Goal: Task Accomplishment & Management: Use online tool/utility

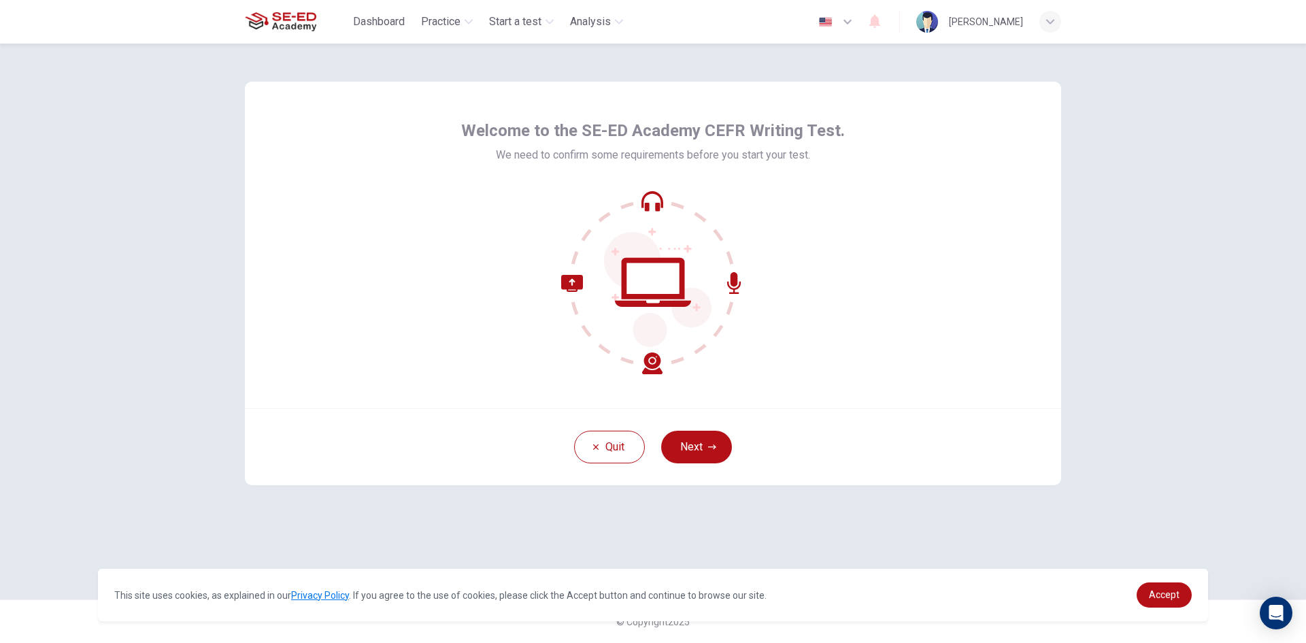
click at [699, 444] on button "Next" at bounding box center [696, 447] width 71 height 33
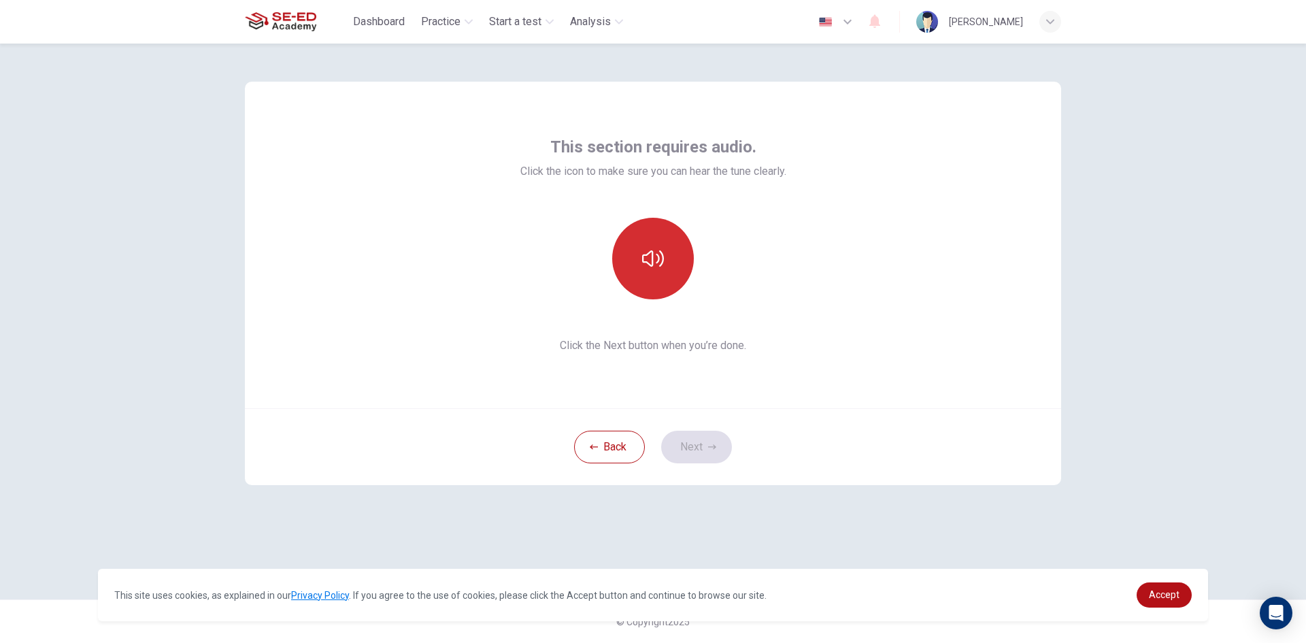
click at [657, 242] on button "button" at bounding box center [653, 259] width 82 height 82
click at [710, 450] on icon "button" at bounding box center [712, 447] width 8 height 8
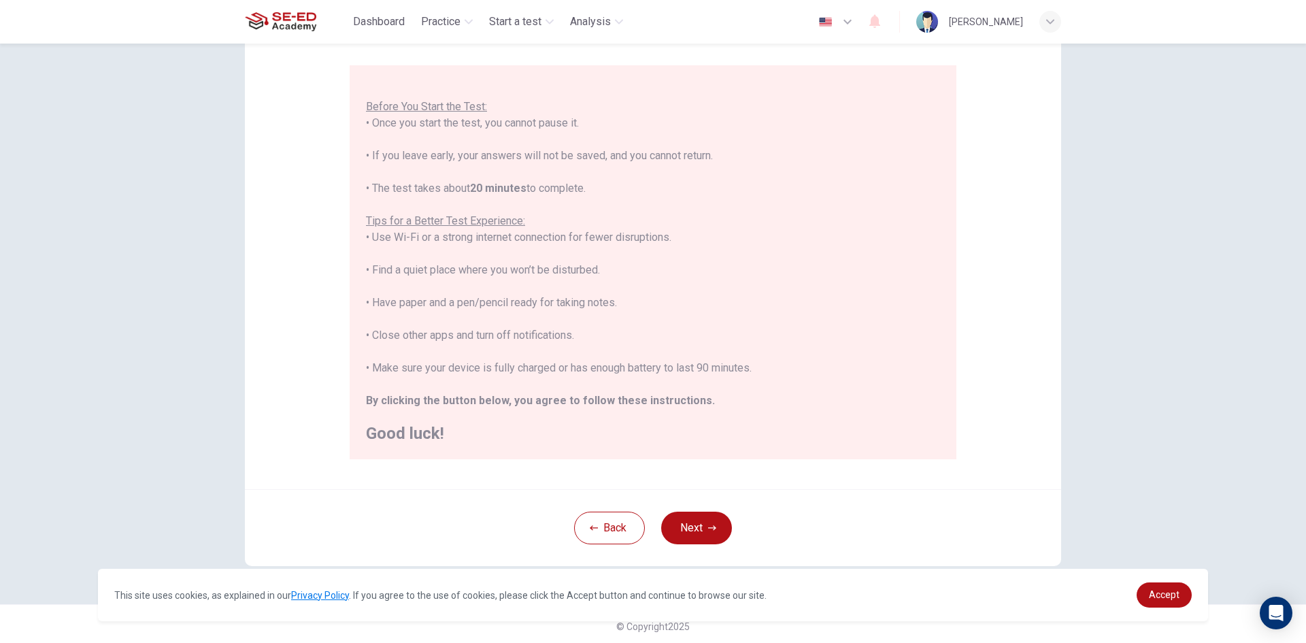
scroll to position [114, 0]
click at [691, 499] on div "Back Next" at bounding box center [653, 522] width 816 height 77
click at [697, 516] on button "Next" at bounding box center [696, 523] width 71 height 33
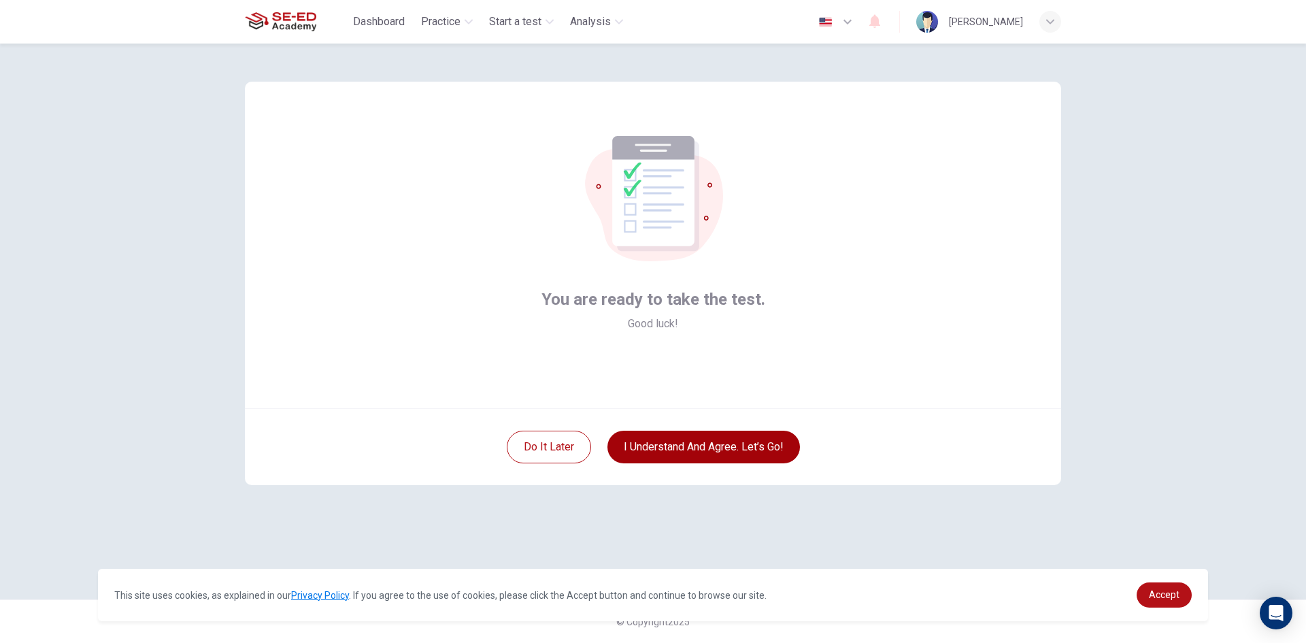
click at [696, 450] on button "I understand and agree. Let’s go!" at bounding box center [703, 447] width 192 height 33
click at [698, 445] on button "I understand and agree. Let’s go!" at bounding box center [703, 447] width 192 height 33
click at [698, 442] on button "I understand and agree. Let’s go!" at bounding box center [703, 447] width 192 height 33
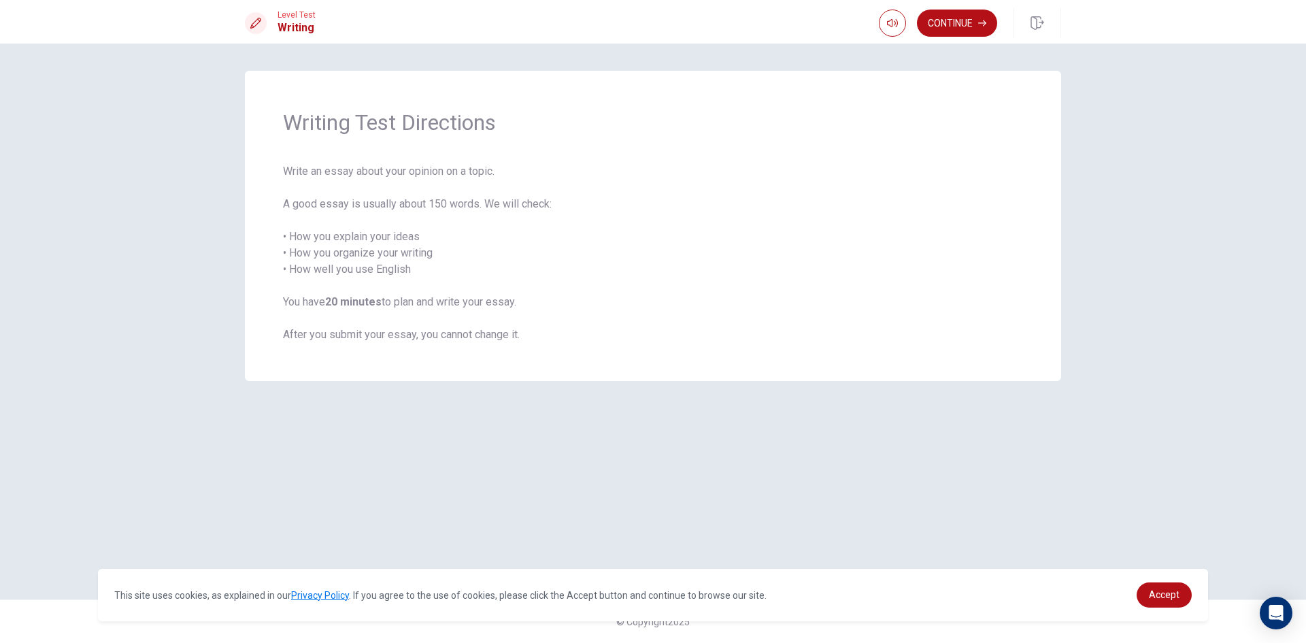
click at [961, 577] on div "This site uses cookies, as explained in our Privacy Policy . If you agree to th…" at bounding box center [653, 595] width 1110 height 52
click at [772, 330] on span "Write an essay about your opinion on a topic. A good essay is usually about 150…" at bounding box center [653, 253] width 740 height 180
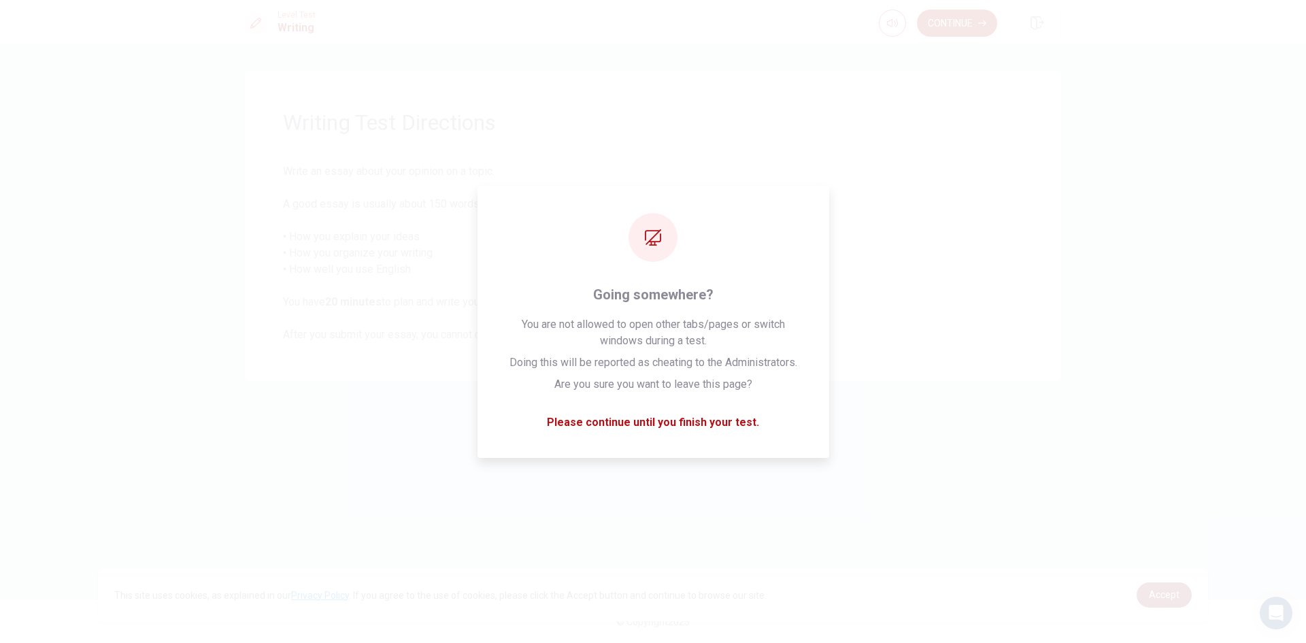
click at [1160, 596] on span "Accept" at bounding box center [1164, 594] width 31 height 11
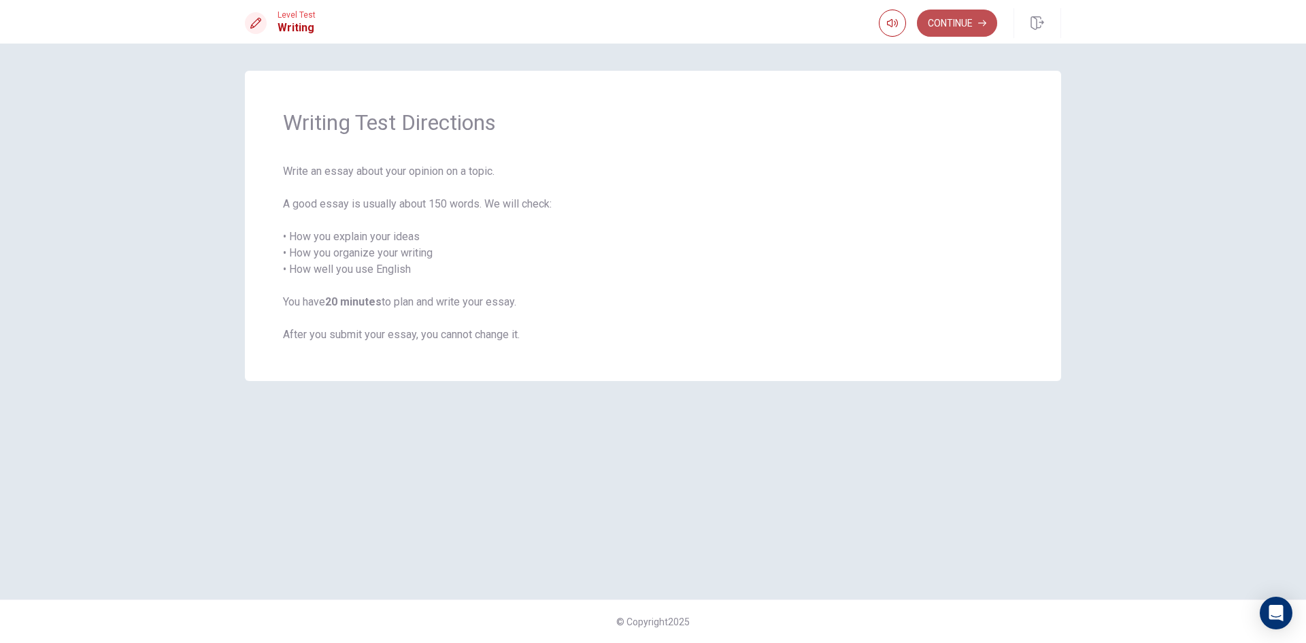
click at [948, 16] on button "Continue" at bounding box center [957, 23] width 80 height 27
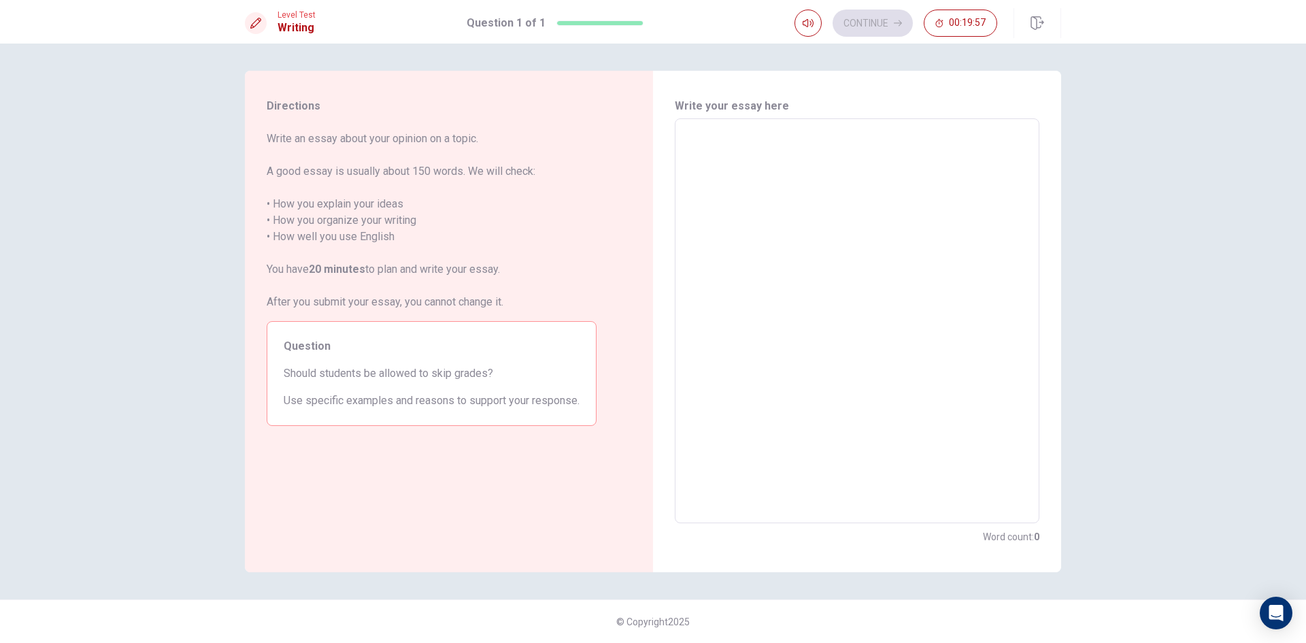
click at [678, 139] on div "x ​" at bounding box center [857, 320] width 365 height 405
type textarea "nm"
type textarea "x"
type textarea "n"
type textarea "x"
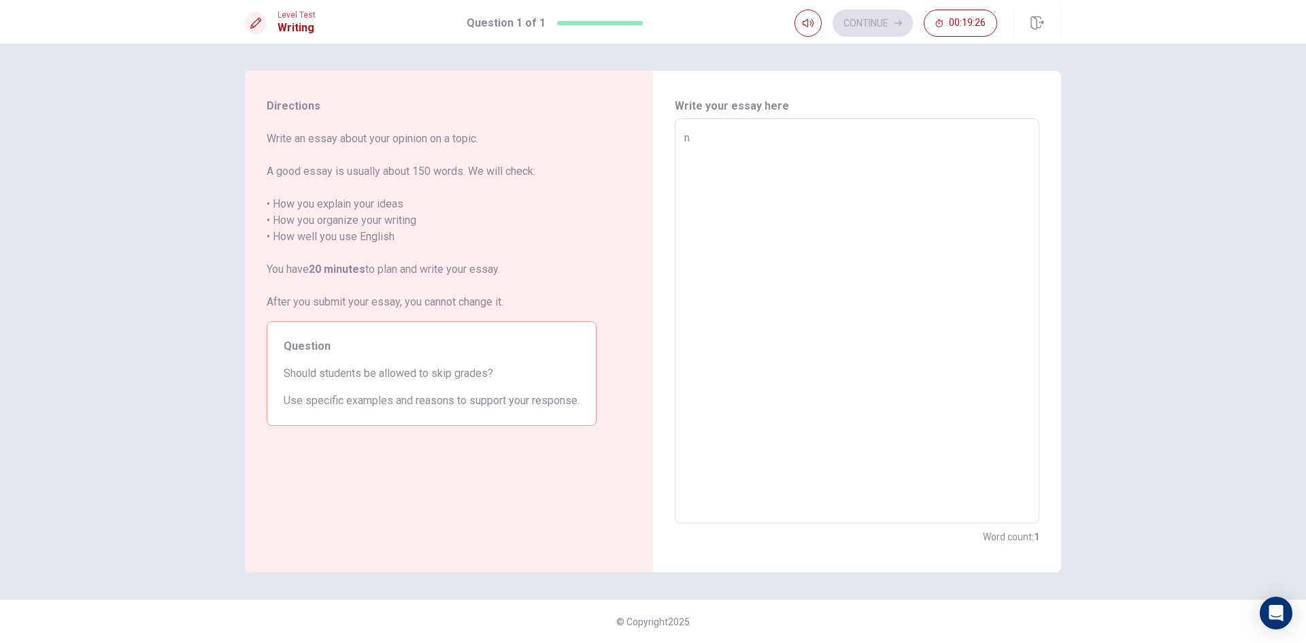
type textarea "no"
type textarea "x"
type textarea "no"
type textarea "x"
type textarea "no"
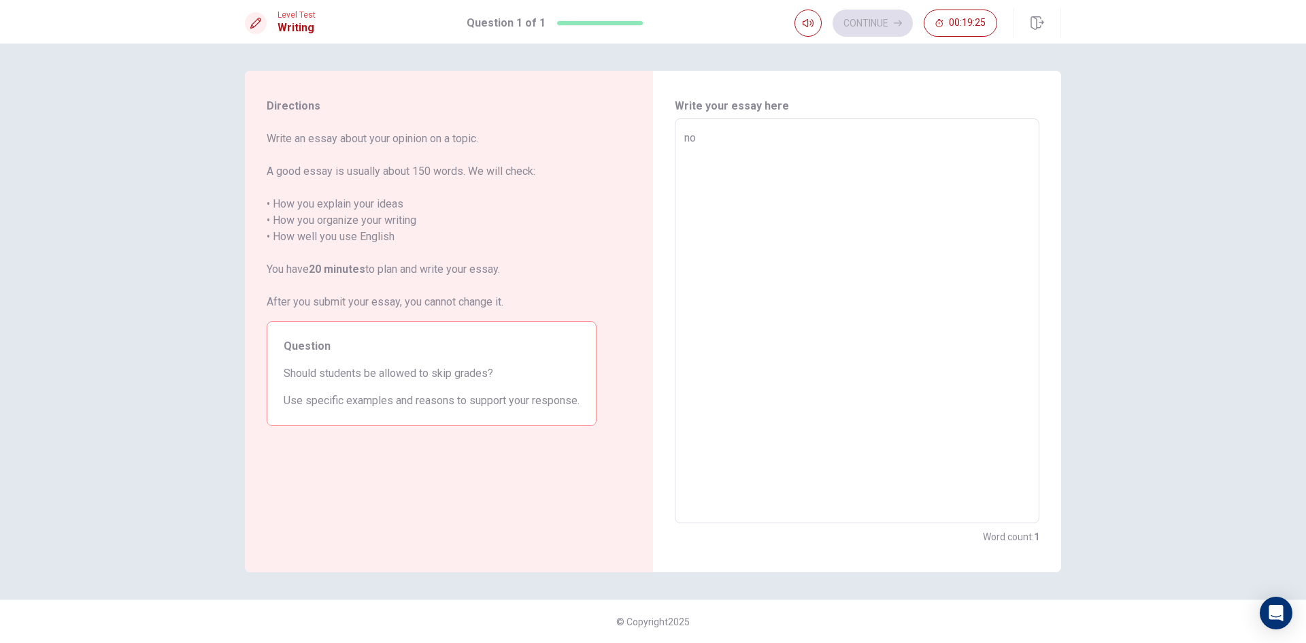
type textarea "x"
type textarea "n"
type textarea "x"
type textarea "y"
type textarea "x"
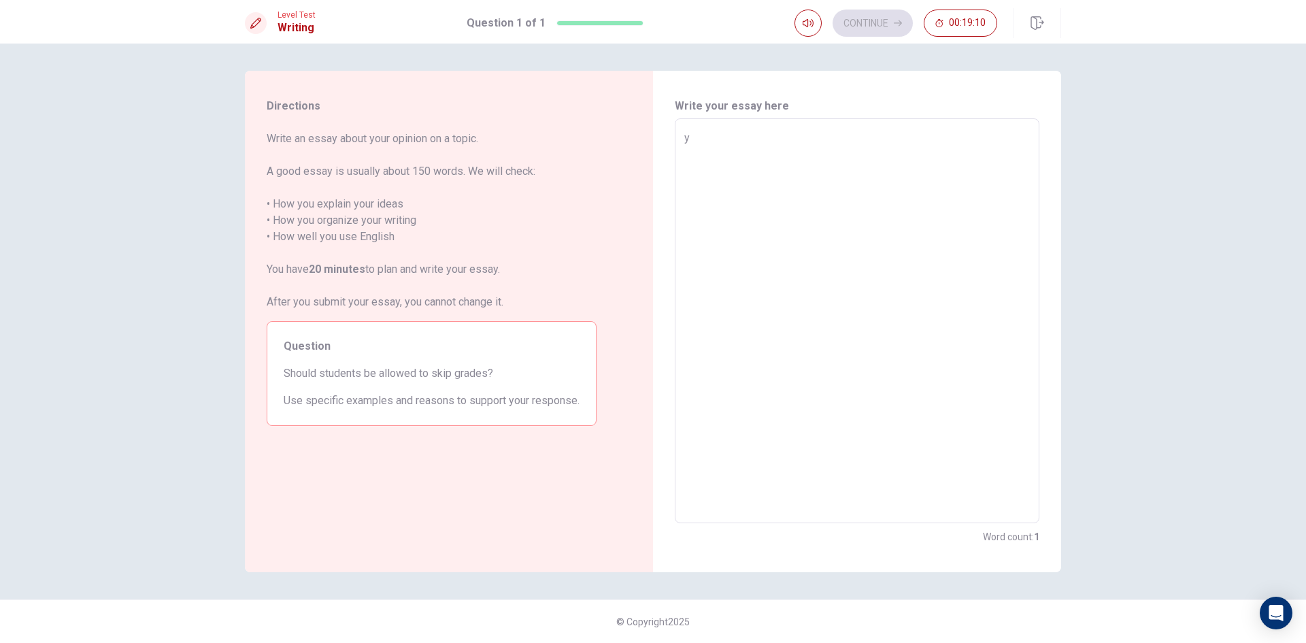
type textarea "ye"
type textarea "x"
type textarea "yew"
type textarea "x"
type textarea "ye"
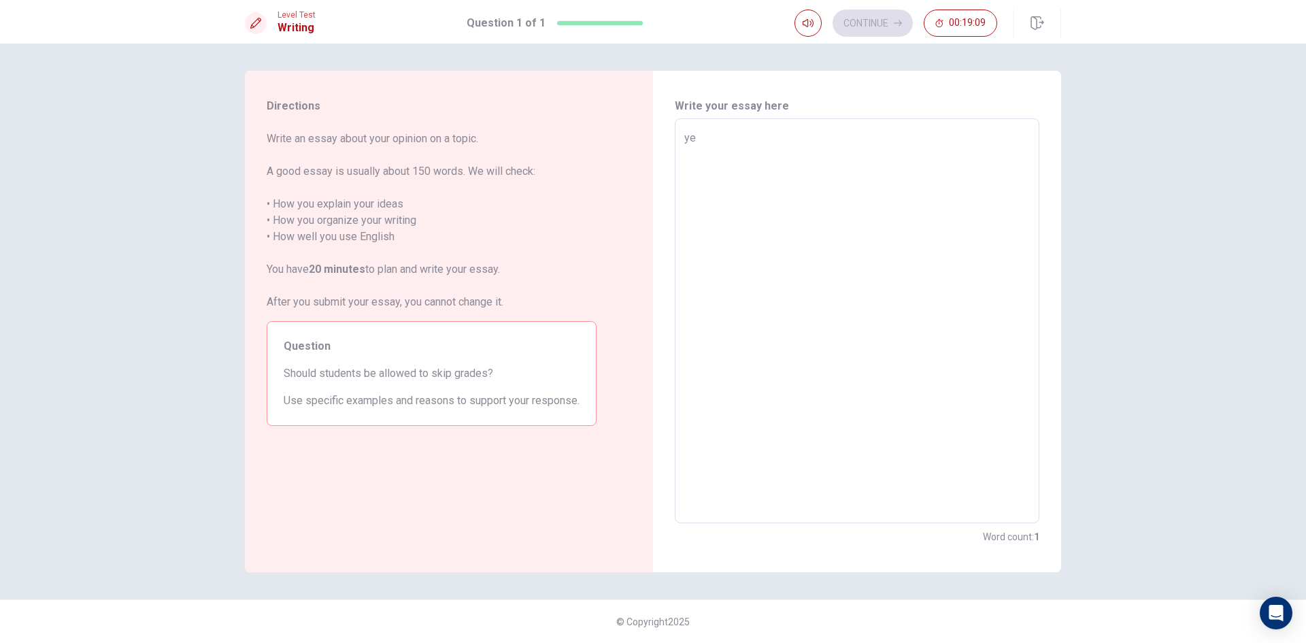
type textarea "x"
type textarea "yes"
type textarea "x"
type textarea "yes"
type textarea "x"
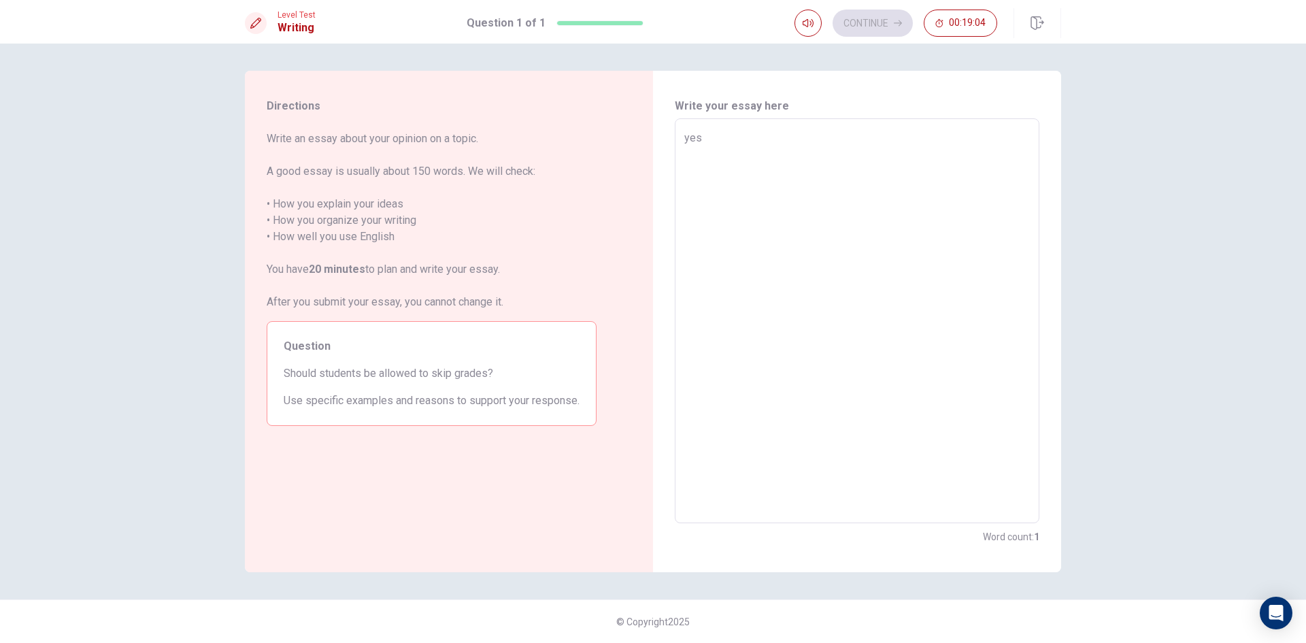
type textarea "yes y"
type textarea "x"
type textarea "yes yo"
type textarea "x"
type textarea "yes y"
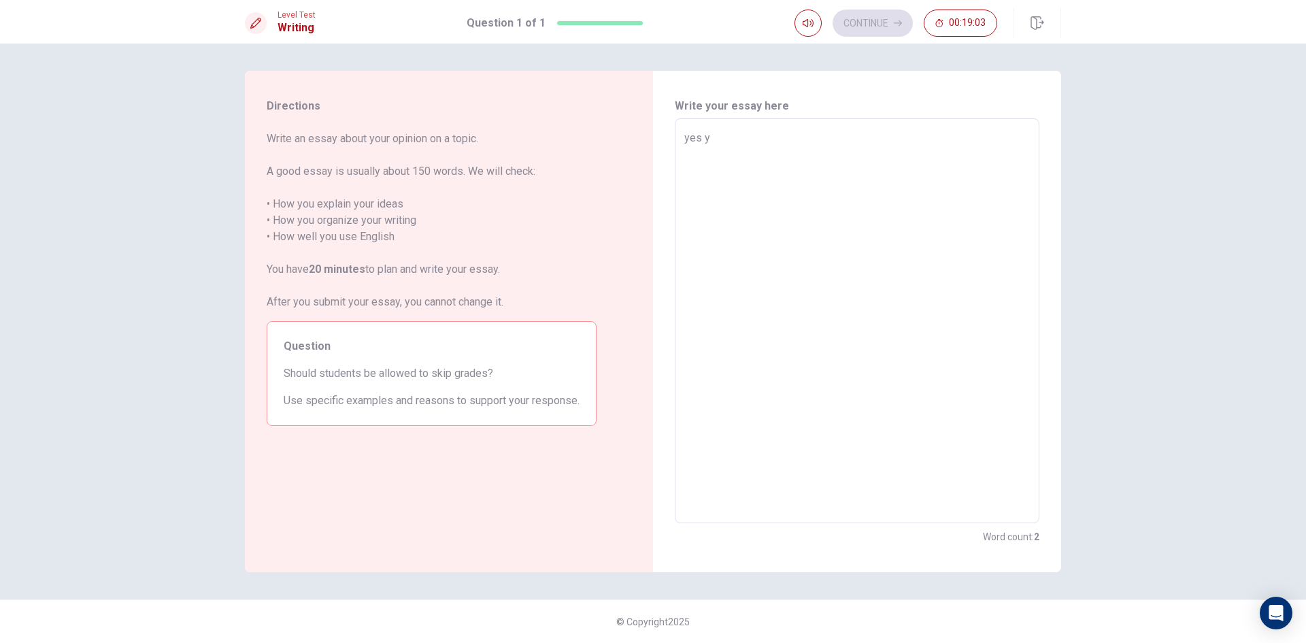
type textarea "x"
type textarea "yes"
type textarea "x"
type textarea "yes ,"
type textarea "x"
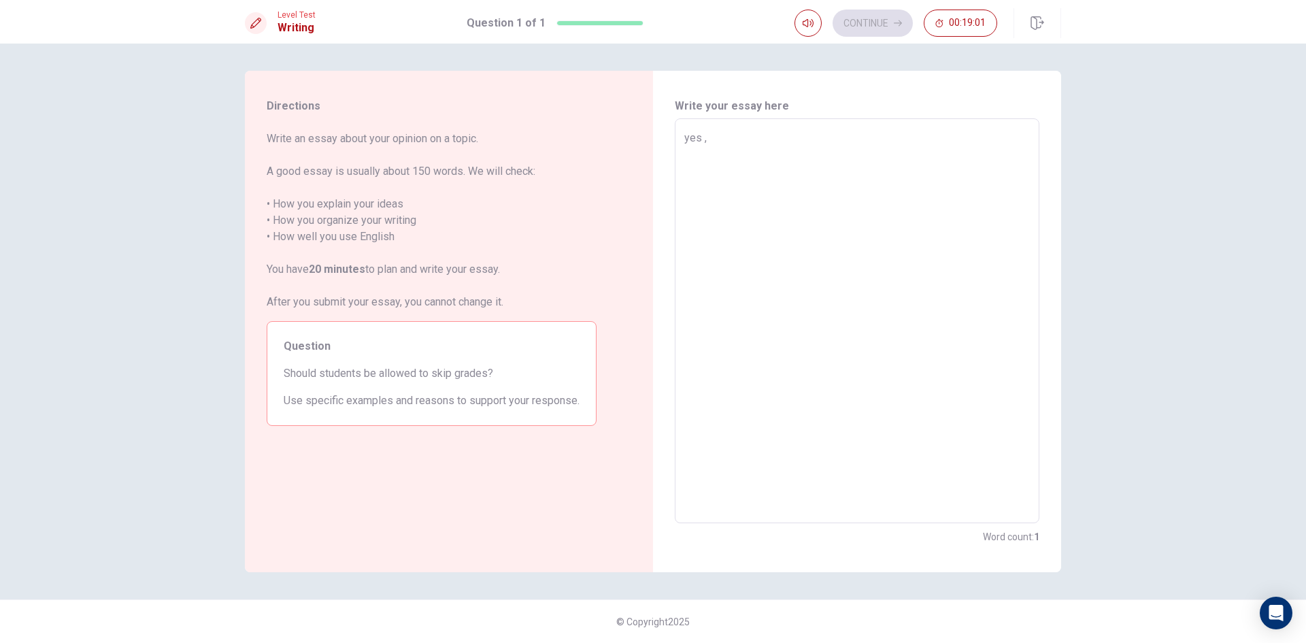
type textarea "yes ,"
type textarea "x"
type textarea "yes , i"
type textarea "x"
type textarea "yes , if"
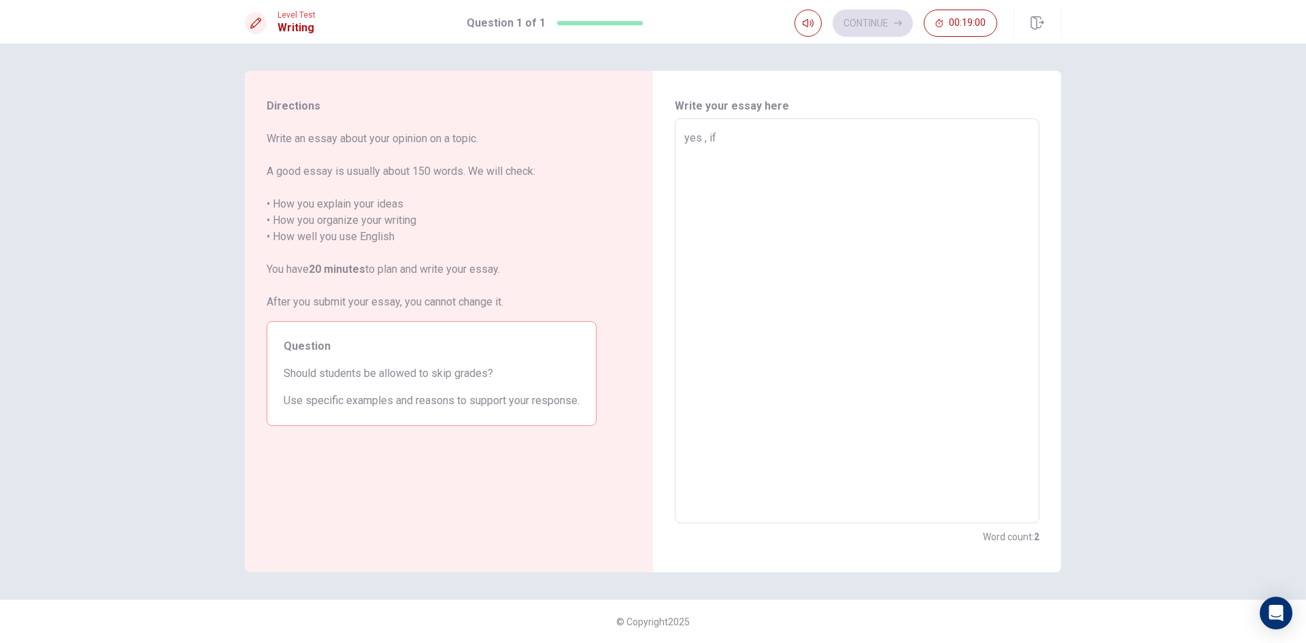
type textarea "x"
type textarea "yes , if"
type textarea "x"
type textarea "yes , if w"
type textarea "x"
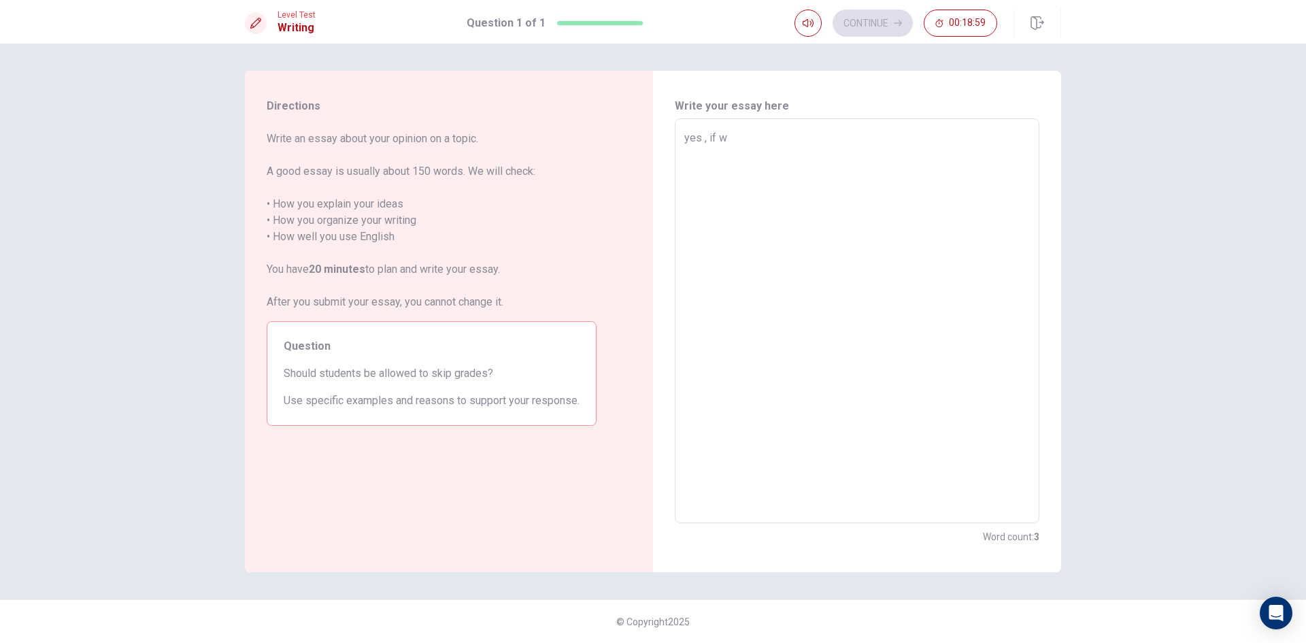
type textarea "yes , if we"
type textarea "x"
type textarea "yes , if we"
type textarea "x"
type textarea "yes , if we"
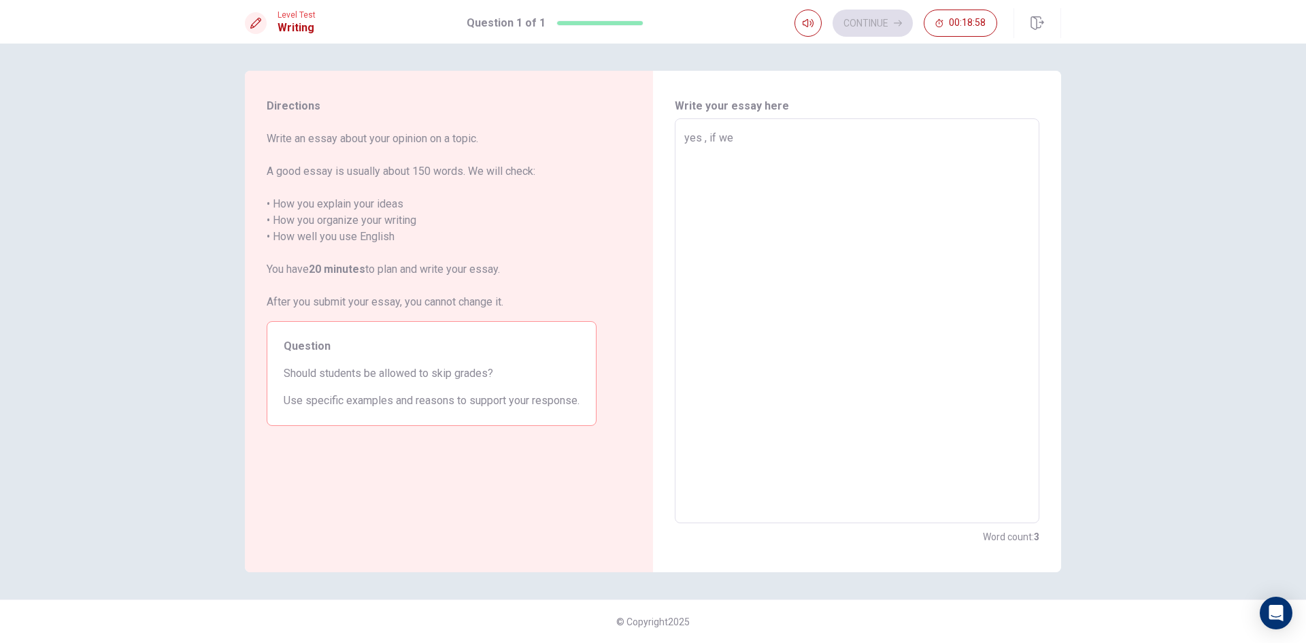
type textarea "x"
type textarea "yes , if w"
type textarea "x"
type textarea "yes , if"
type textarea "x"
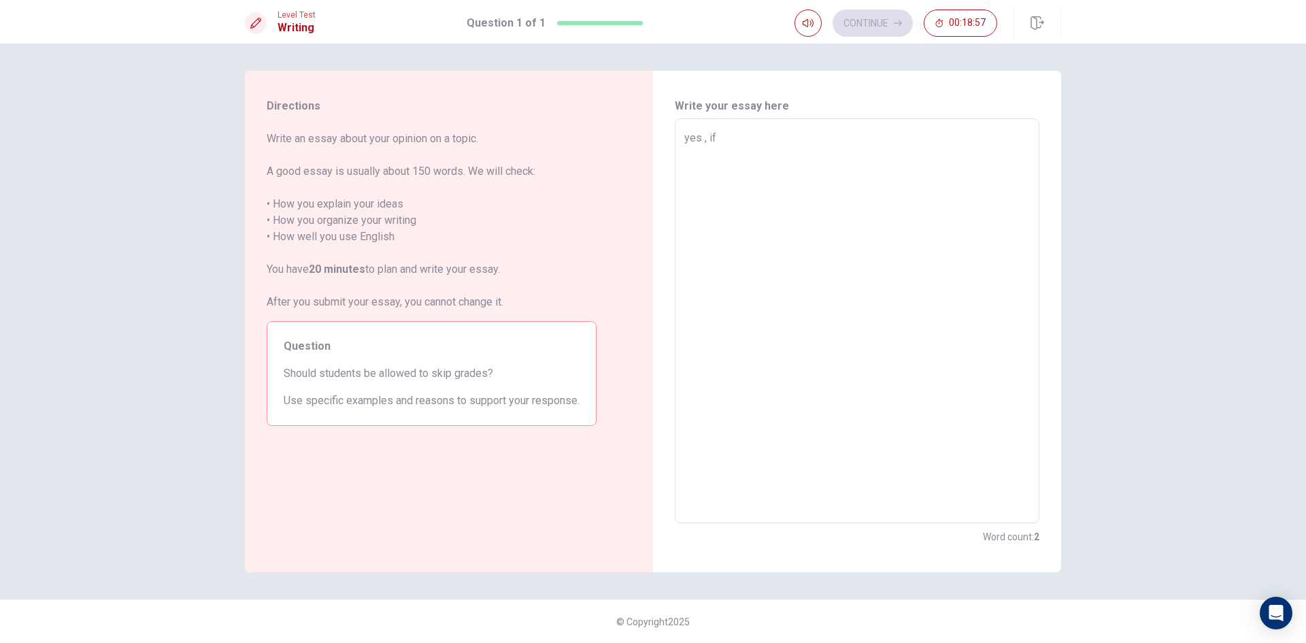
type textarea "yes , if"
type textarea "x"
type textarea "yes , i"
type textarea "x"
type textarea "yes ,"
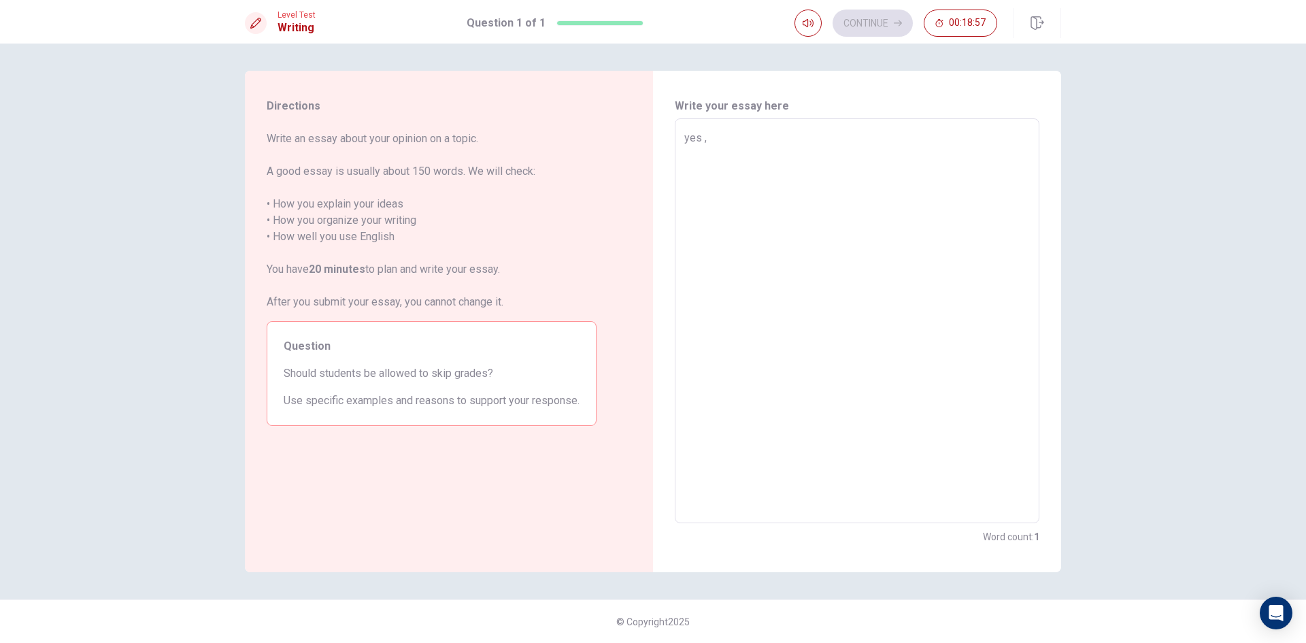
type textarea "x"
type textarea "yes , w"
type textarea "x"
type textarea "yes , wh"
type textarea "x"
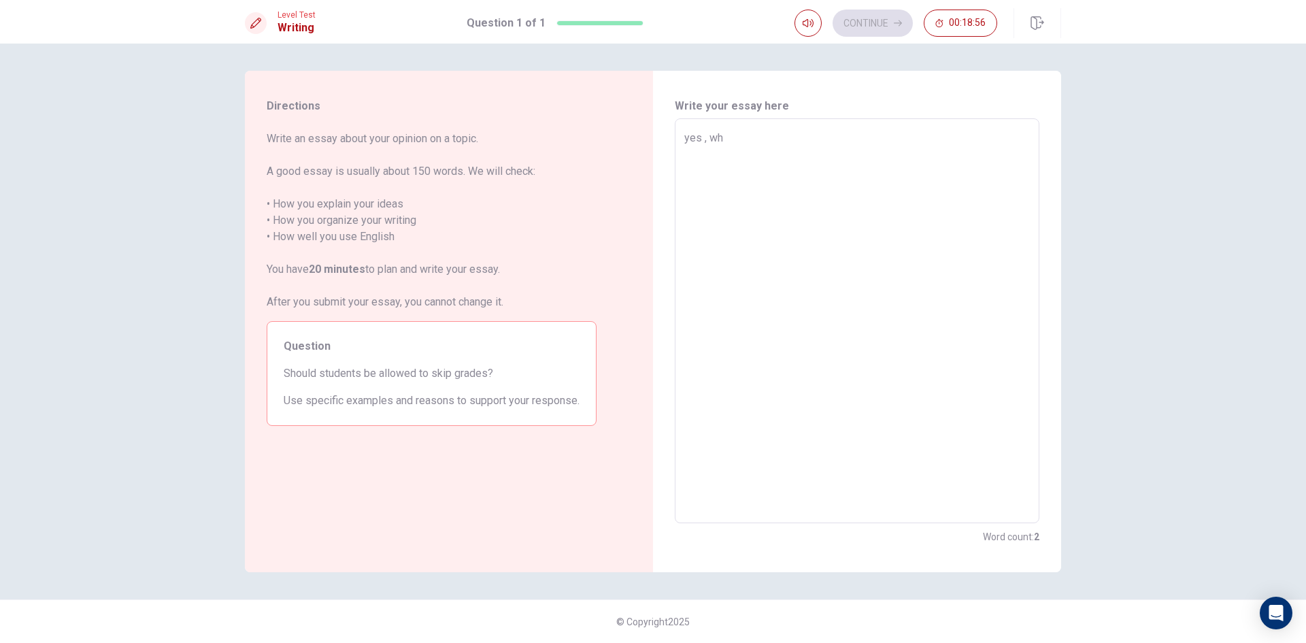
type textarea "yes , whe"
type textarea "x"
type textarea "yes , whem"
type textarea "x"
type textarea "yes , whe"
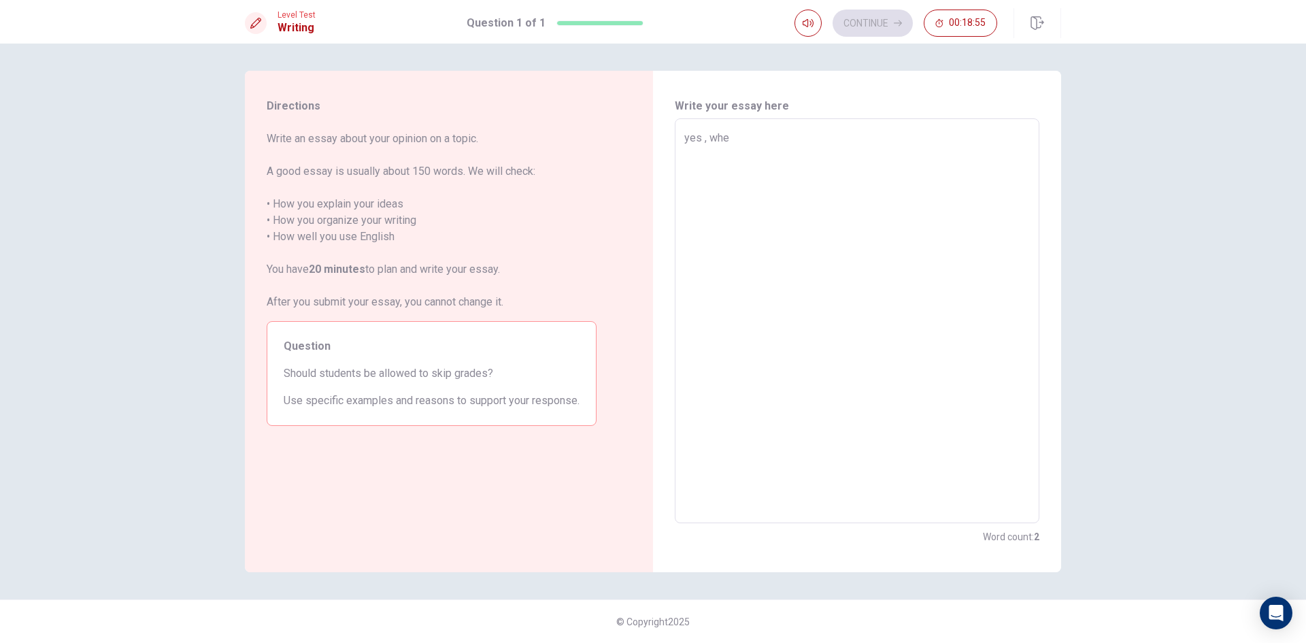
type textarea "x"
type textarea "yes , when"
type textarea "x"
type textarea "yes , when"
type textarea "x"
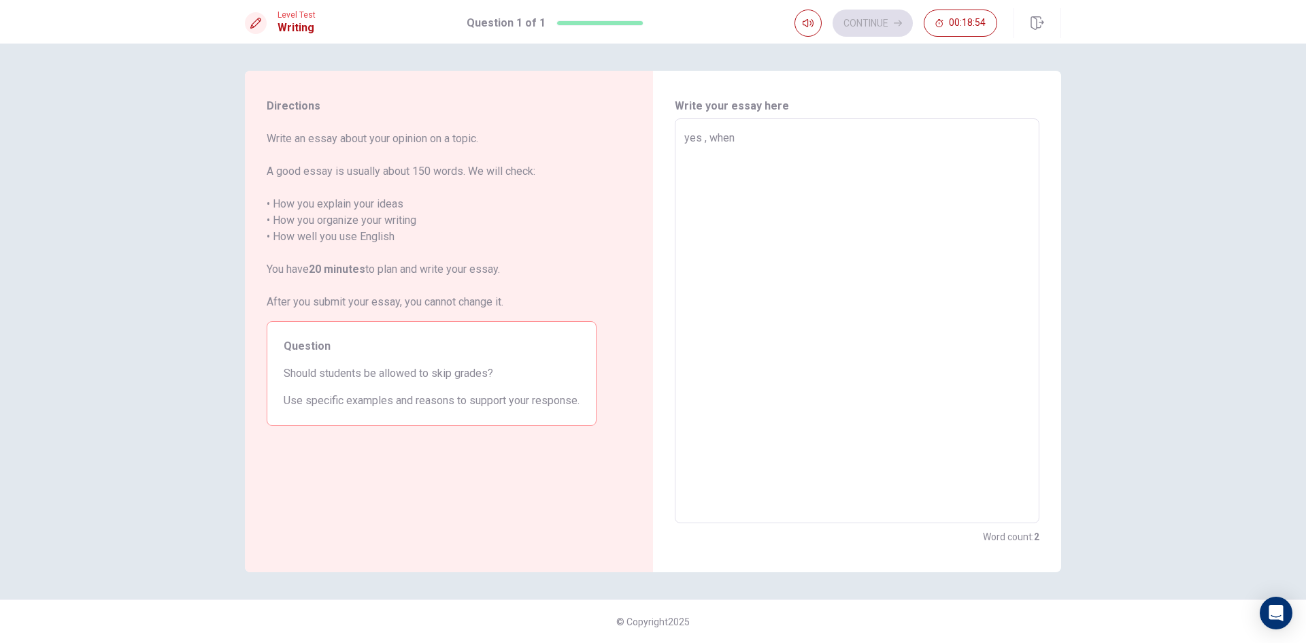
type textarea "yes , when w"
type textarea "x"
type textarea "yes , when we"
type textarea "x"
type textarea "yes , when we"
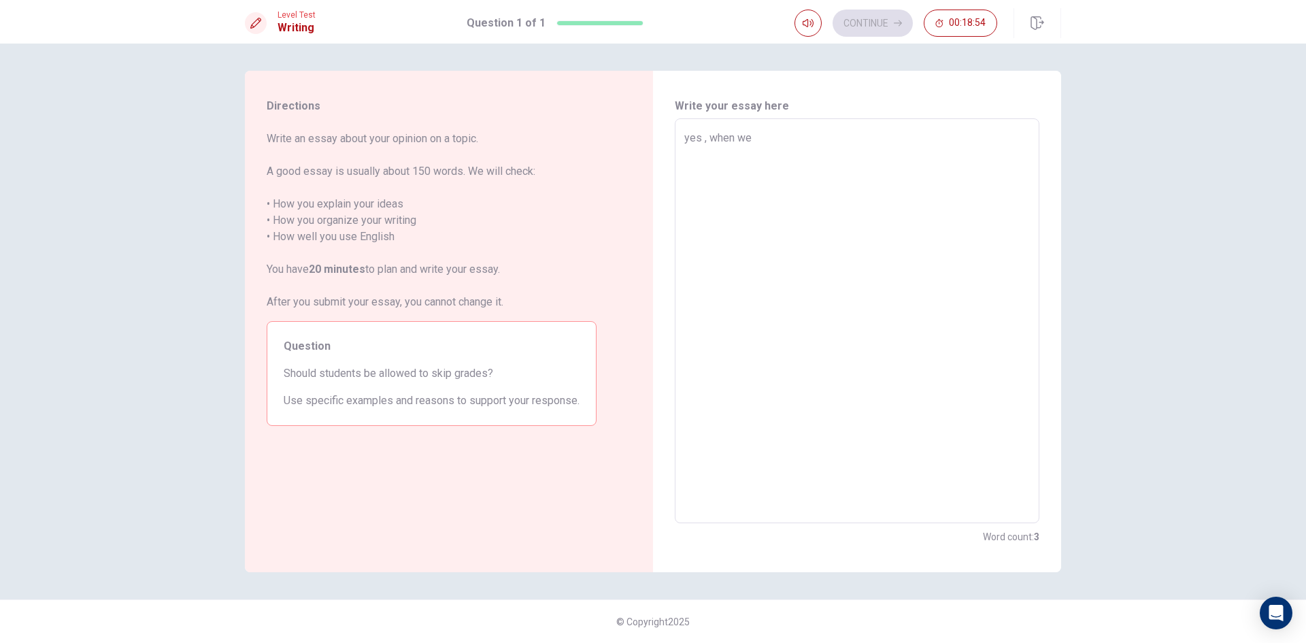
type textarea "x"
type textarea "yes , when we s"
type textarea "x"
type textarea "yes , when we sh"
type textarea "x"
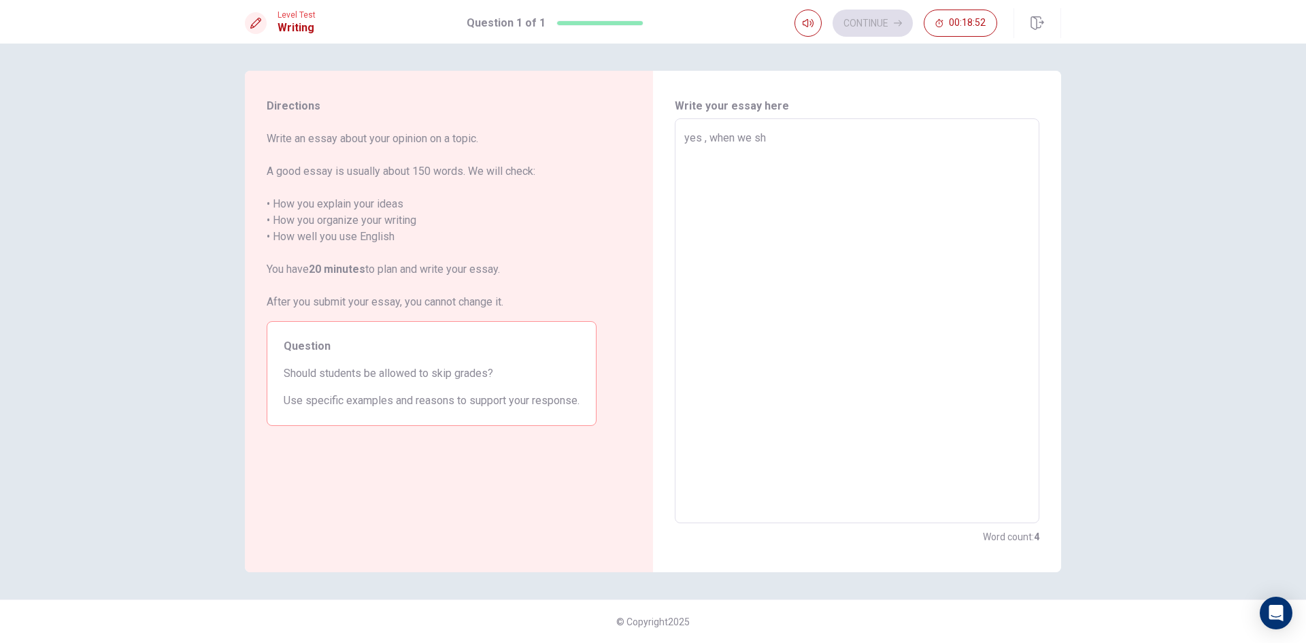
type textarea "yes , when we s"
type textarea "x"
type textarea "yes , when we sk"
type textarea "x"
type textarea "yes , when we ski"
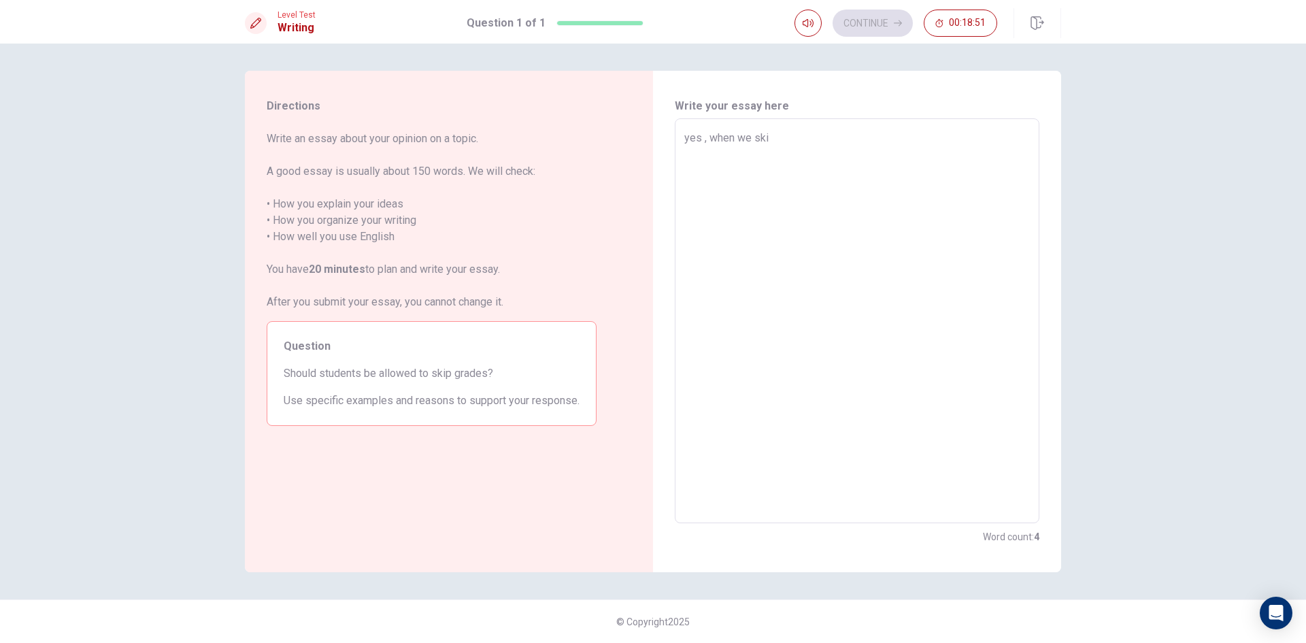
type textarea "x"
type textarea "yes , when we skip"
type textarea "x"
type textarea "yes , when we skip"
type textarea "x"
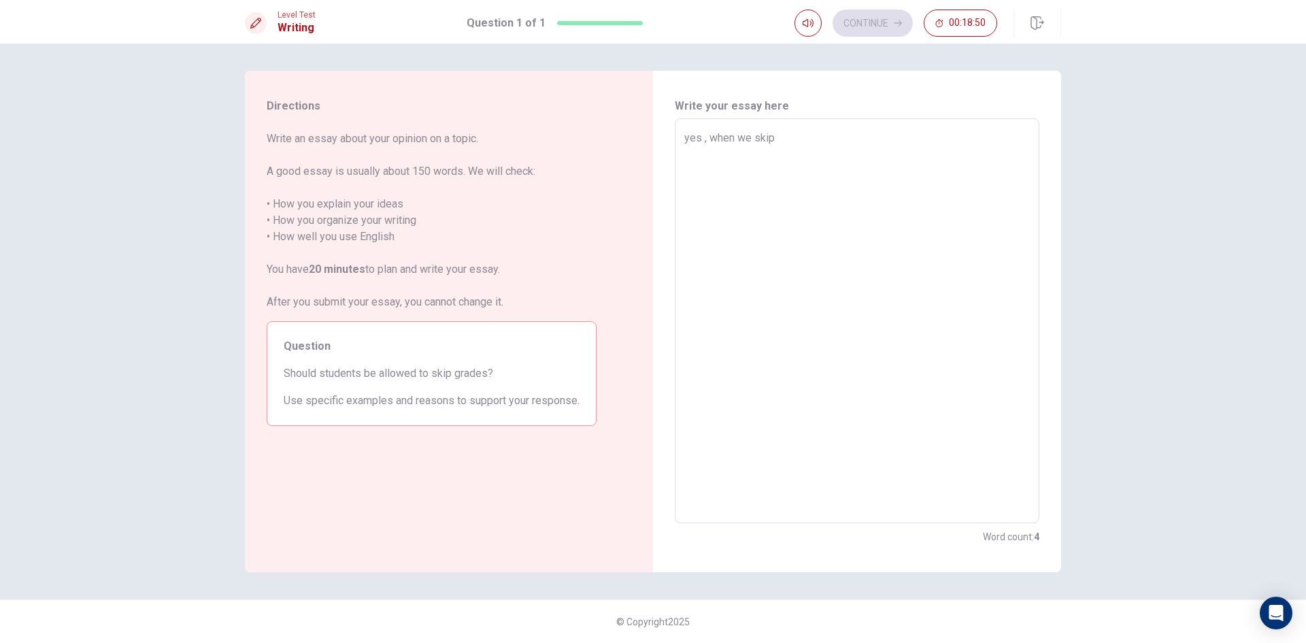
type textarea "yes , when we skip g"
type textarea "x"
type textarea "yes , when we skip gr"
type textarea "x"
type textarea "yes , when we skip gra"
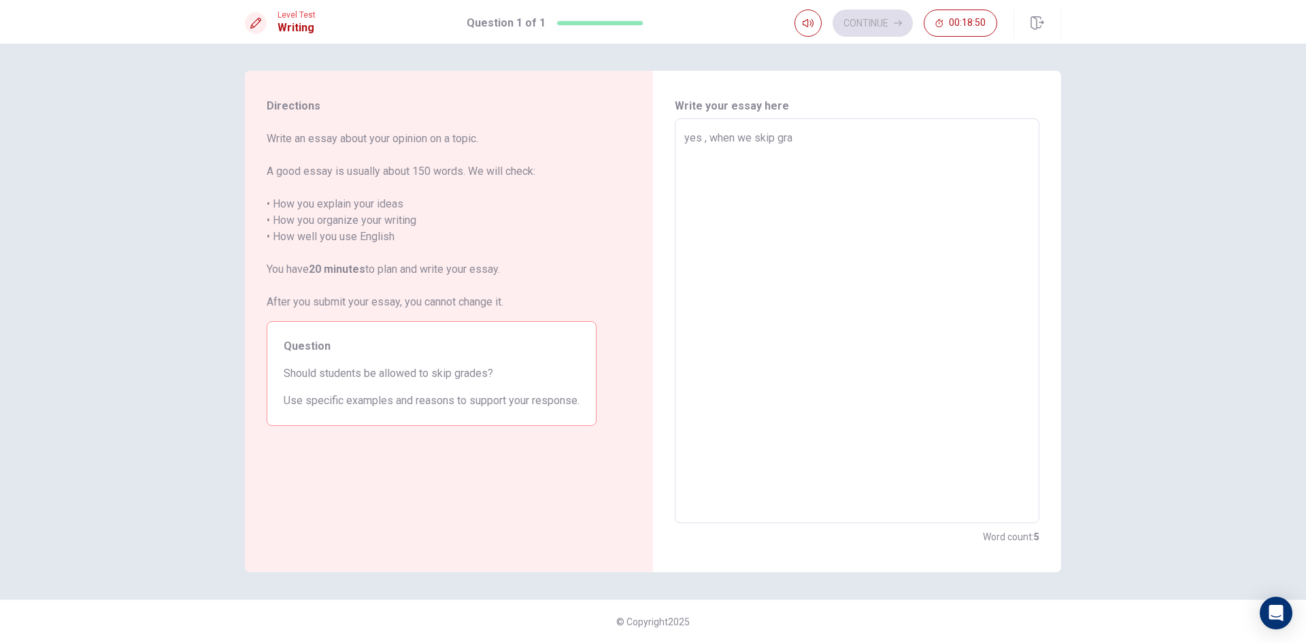
type textarea "x"
type textarea "yes , when we skip grad"
type textarea "x"
type textarea "yes , when we skip grade"
type textarea "x"
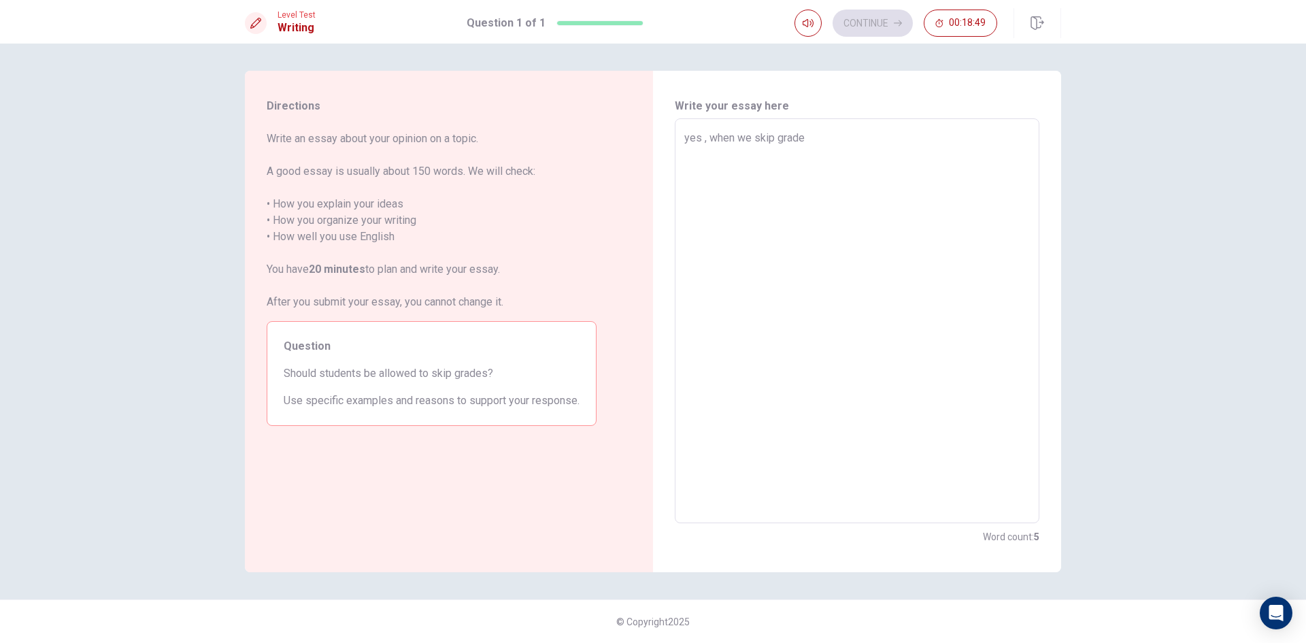
type textarea "yes , when we skip grade"
type textarea "x"
type textarea "yes , when we skip grade"
type textarea "x"
type textarea "yes , when we skip gra"
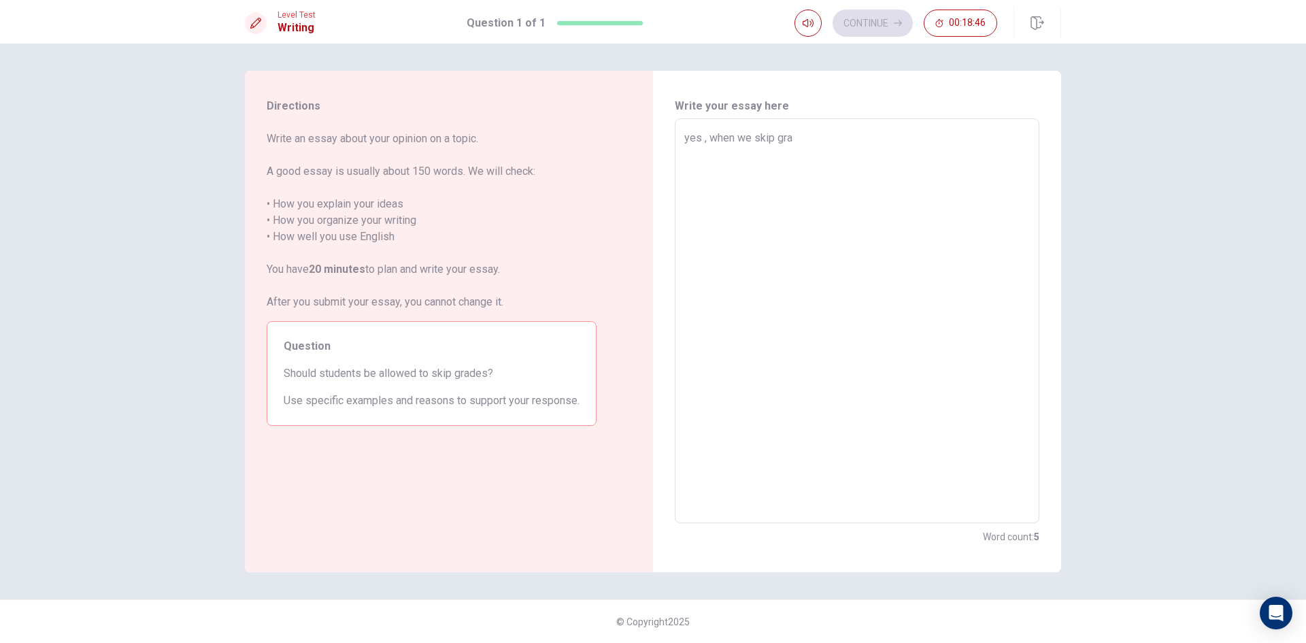
type textarea "x"
type textarea "yes , when we skip gr"
type textarea "x"
type textarea "yes , when we skip g"
type textarea "x"
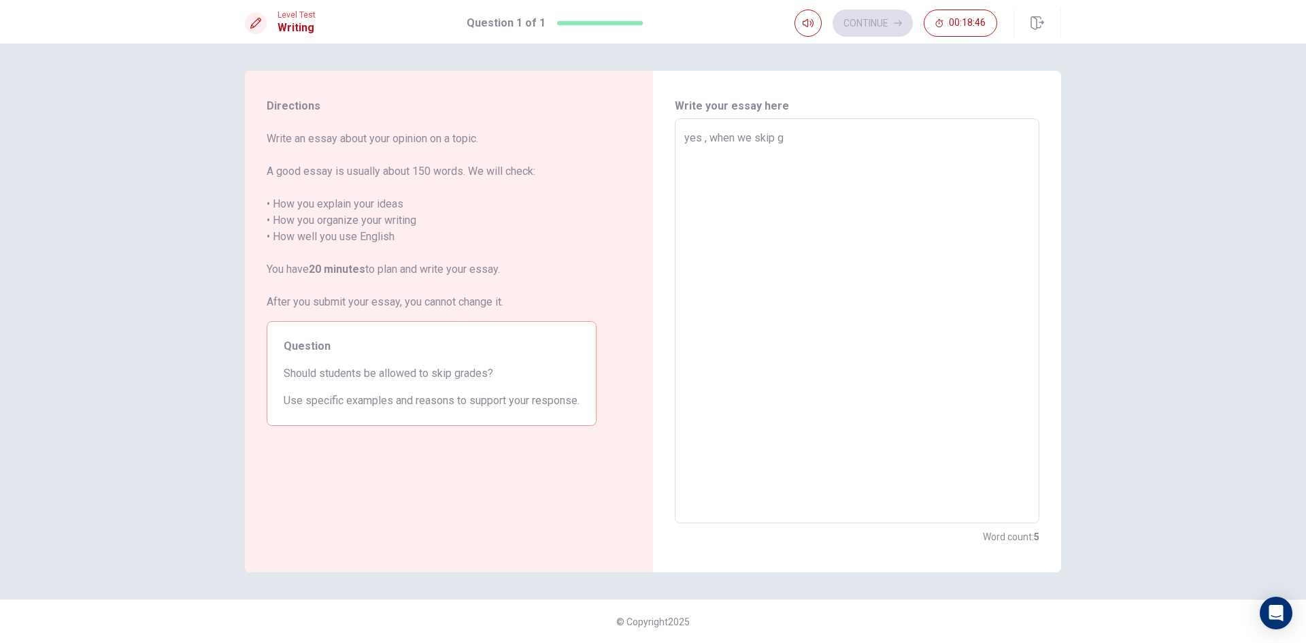
type textarea "yes , when we skip"
type textarea "x"
type textarea "yes , when we skip"
type textarea "x"
type textarea "yes , when we ski"
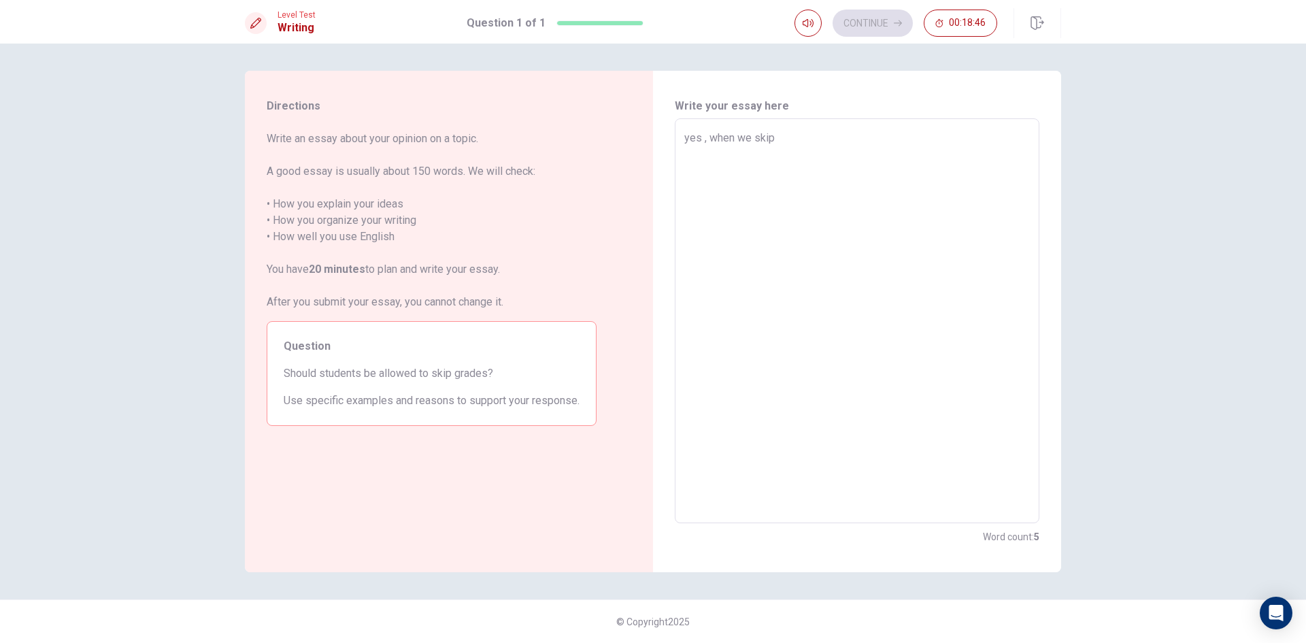
type textarea "x"
type textarea "yes , when we sk"
type textarea "x"
type textarea "yes , when we s"
type textarea "x"
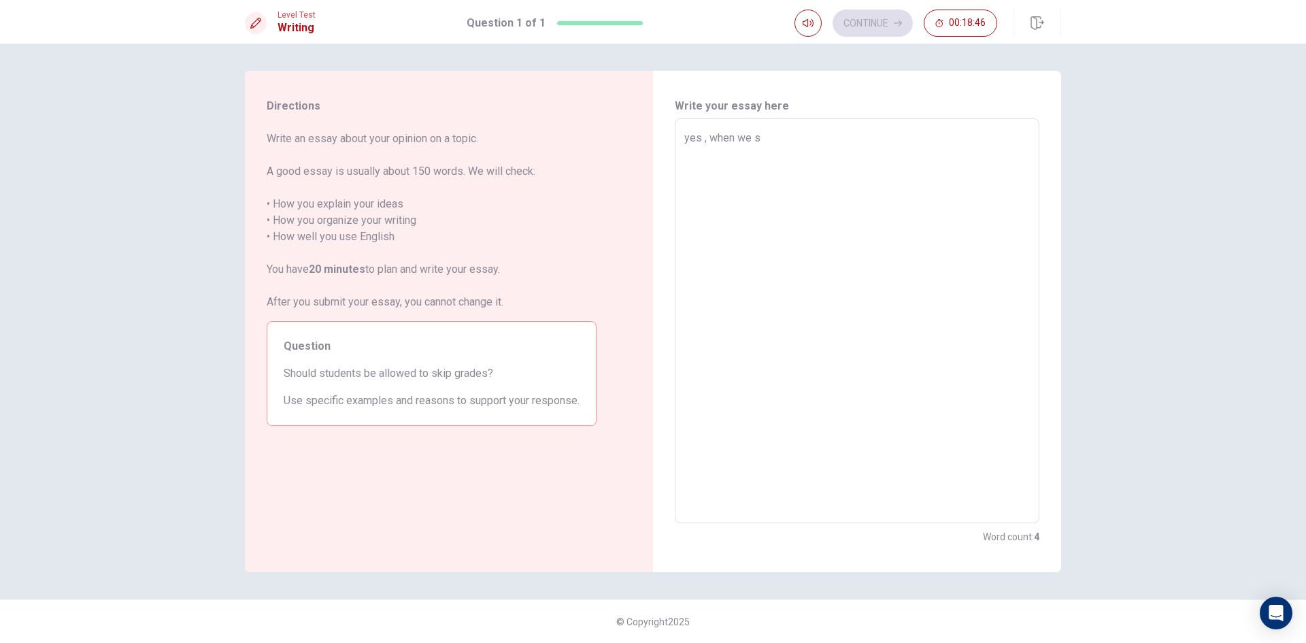
type textarea "yes , when we"
type textarea "x"
type textarea "yes , when we"
type textarea "x"
type textarea "yes , when w"
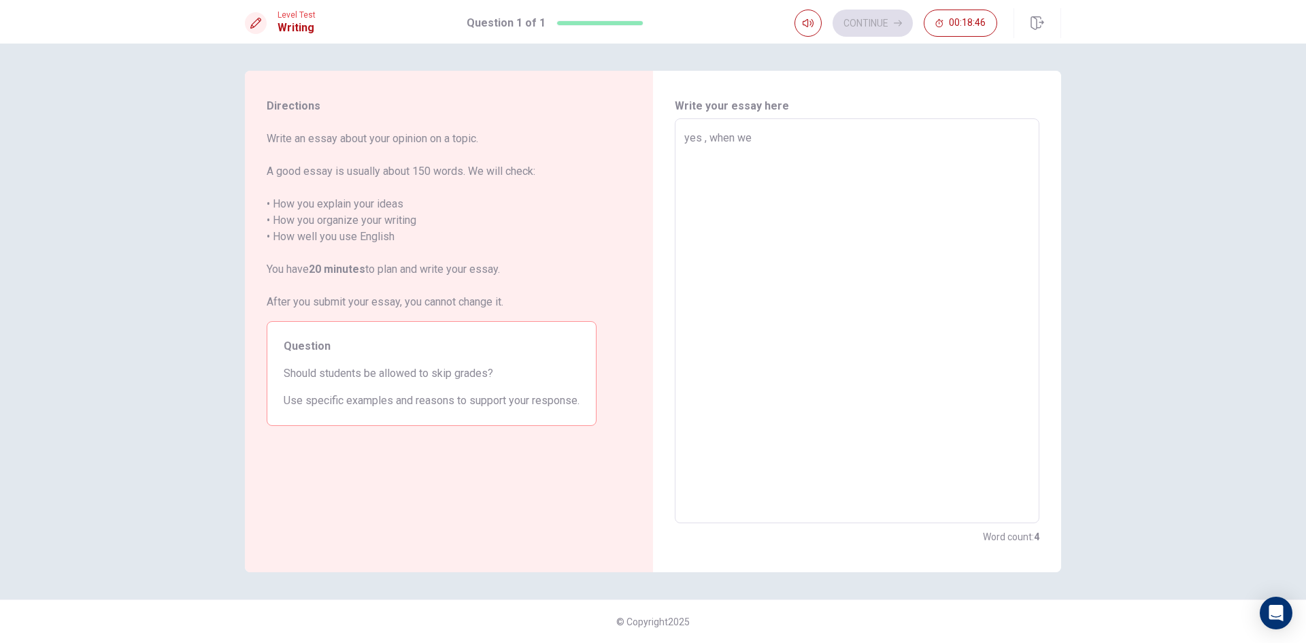
type textarea "x"
type textarea "yes , when"
type textarea "x"
type textarea "yes , when"
type textarea "x"
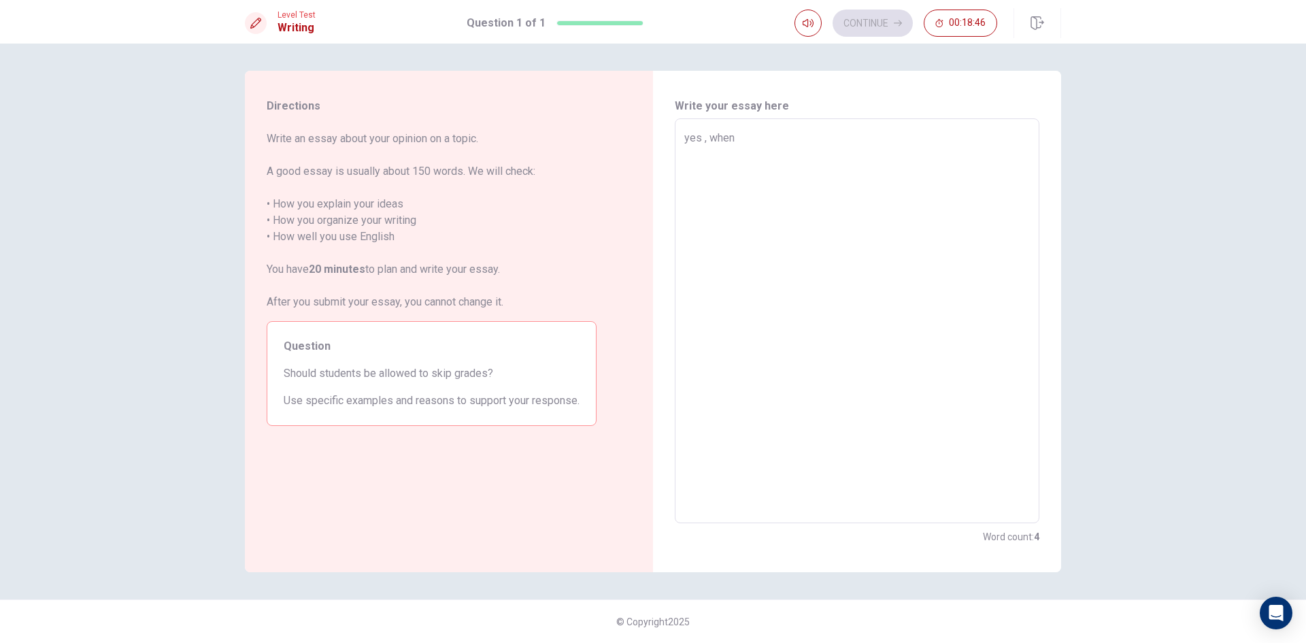
type textarea "yes , whe"
type textarea "x"
type textarea "yes , wh"
type textarea "x"
type textarea "yes ,"
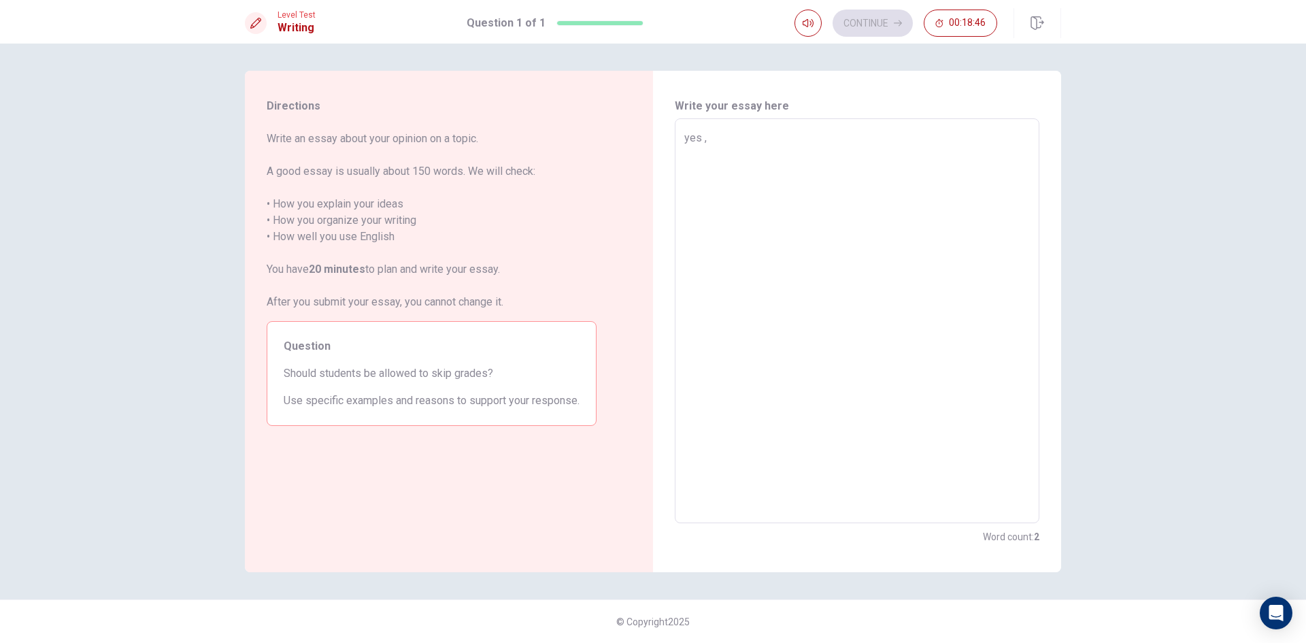
type textarea "x"
type textarea "yes"
type textarea "x"
type textarea "yes"
type textarea "x"
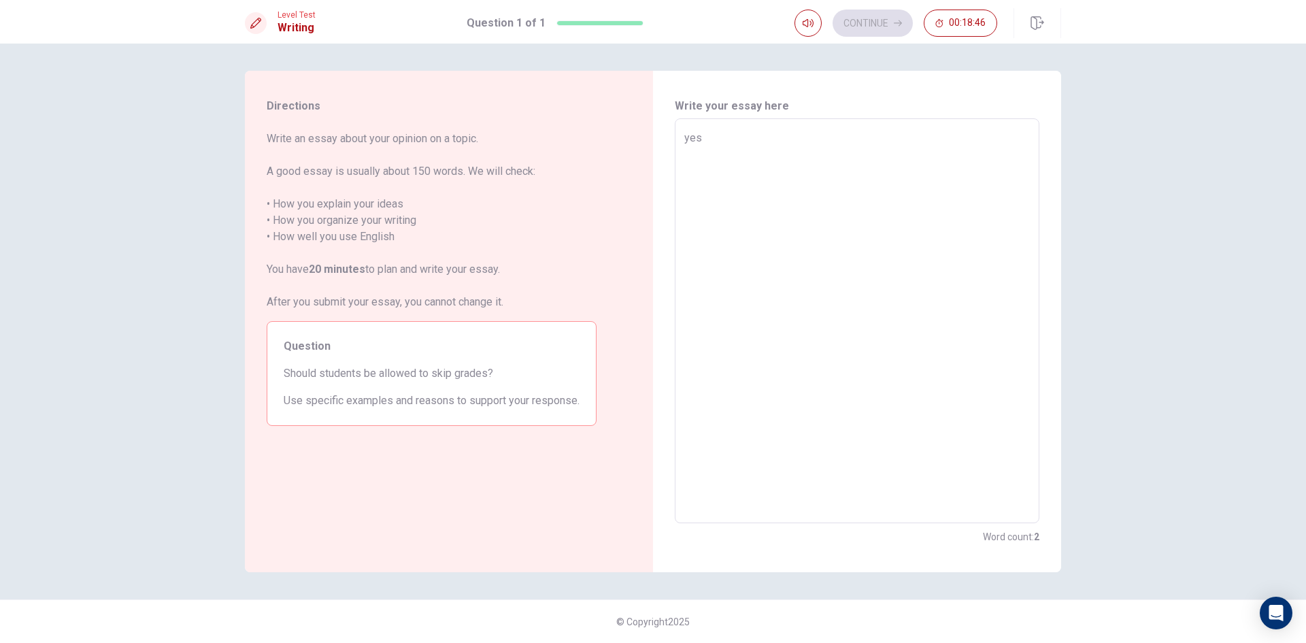
type textarea "ye"
type textarea "x"
type textarea "y"
type textarea "x"
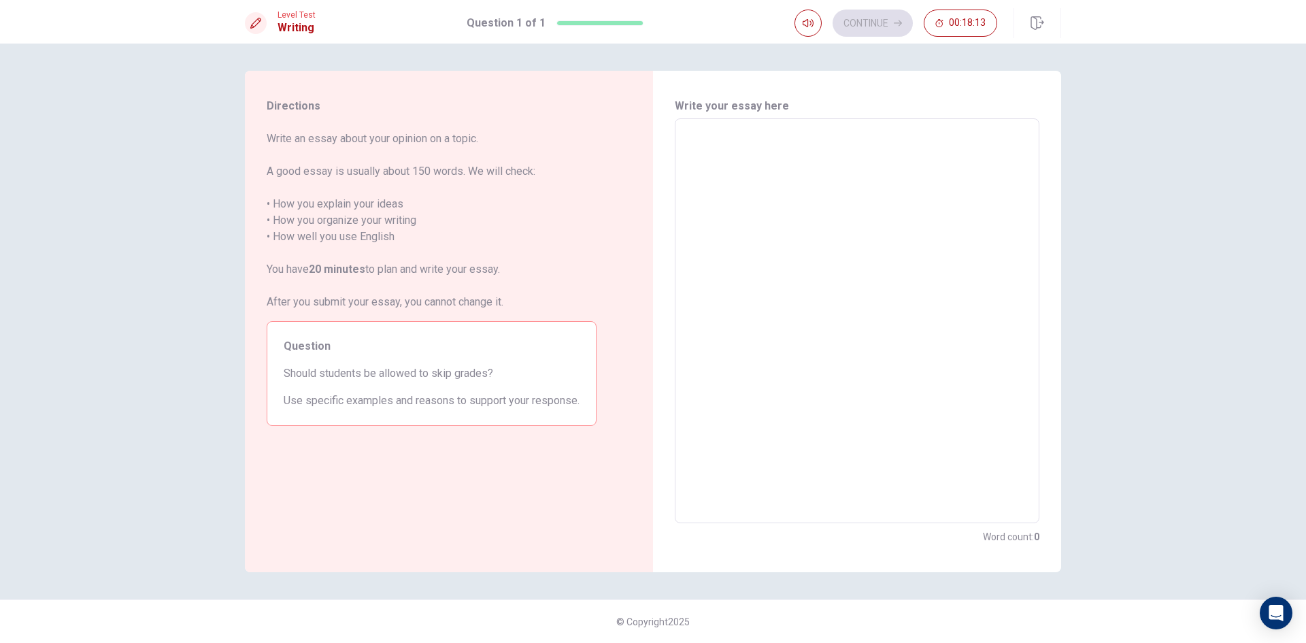
type textarea "y"
type textarea "x"
type textarea "ye"
type textarea "x"
type textarea "yes"
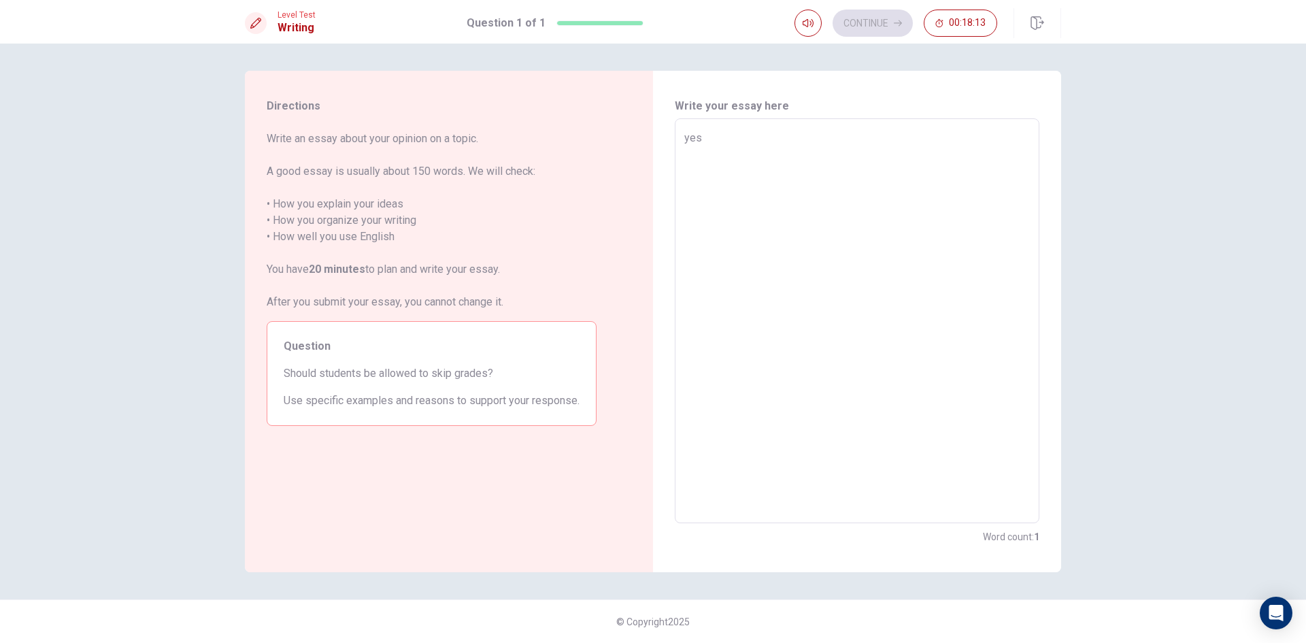
type textarea "x"
type textarea "yes"
type textarea "x"
type textarea "yes b"
type textarea "x"
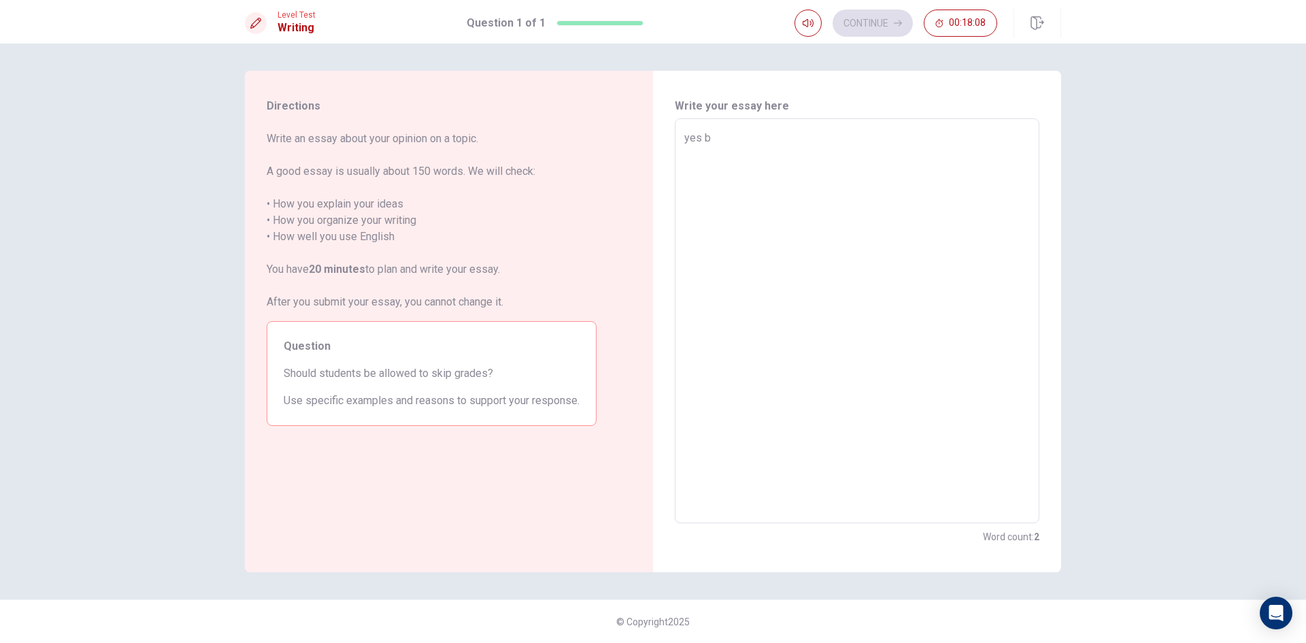
type textarea "yes be"
type textarea "x"
type textarea "yes b"
type textarea "x"
type textarea "yes"
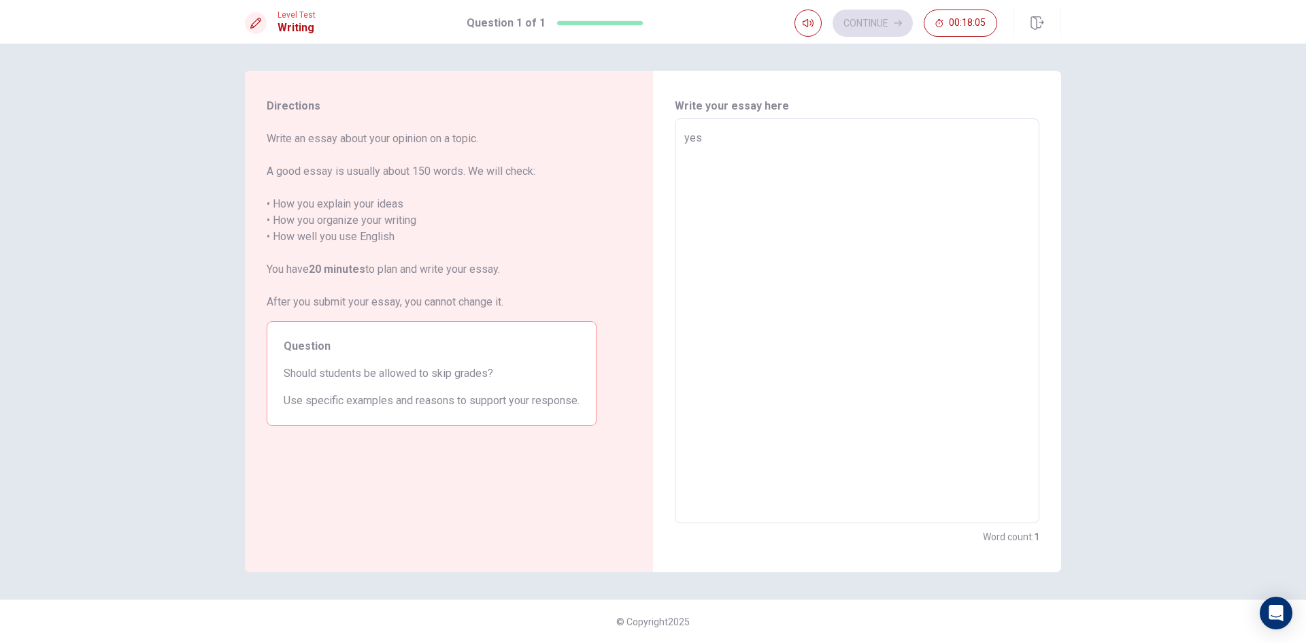
type textarea "x"
type textarea "yes b"
type textarea "x"
type textarea "yes be"
type textarea "x"
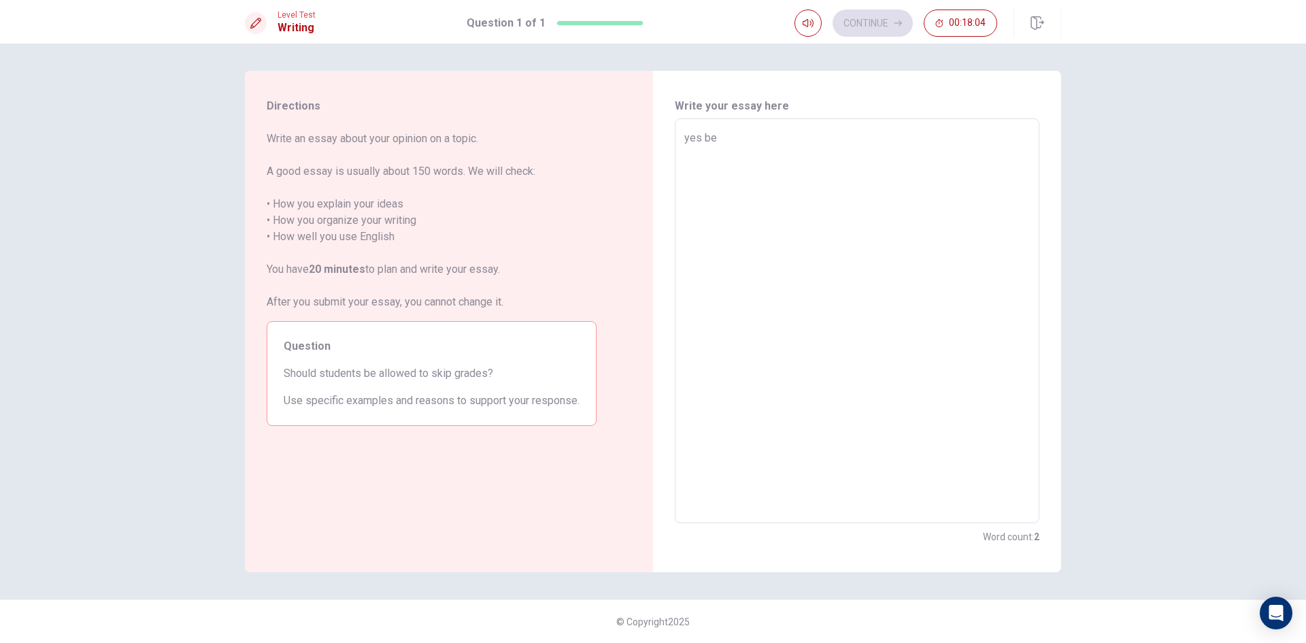
type textarea "yes bec"
type textarea "x"
type textarea "yes beca"
type textarea "x"
type textarea "yes becau"
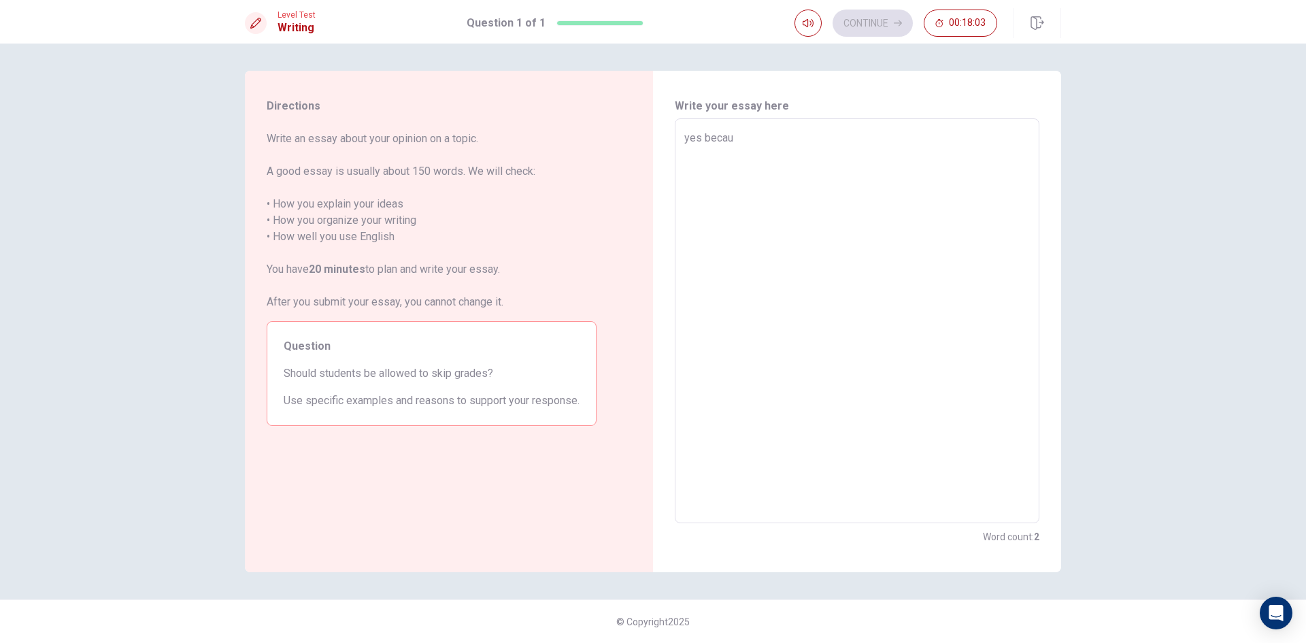
type textarea "x"
type textarea "yes becaus"
type textarea "x"
type textarea "yes because"
type textarea "x"
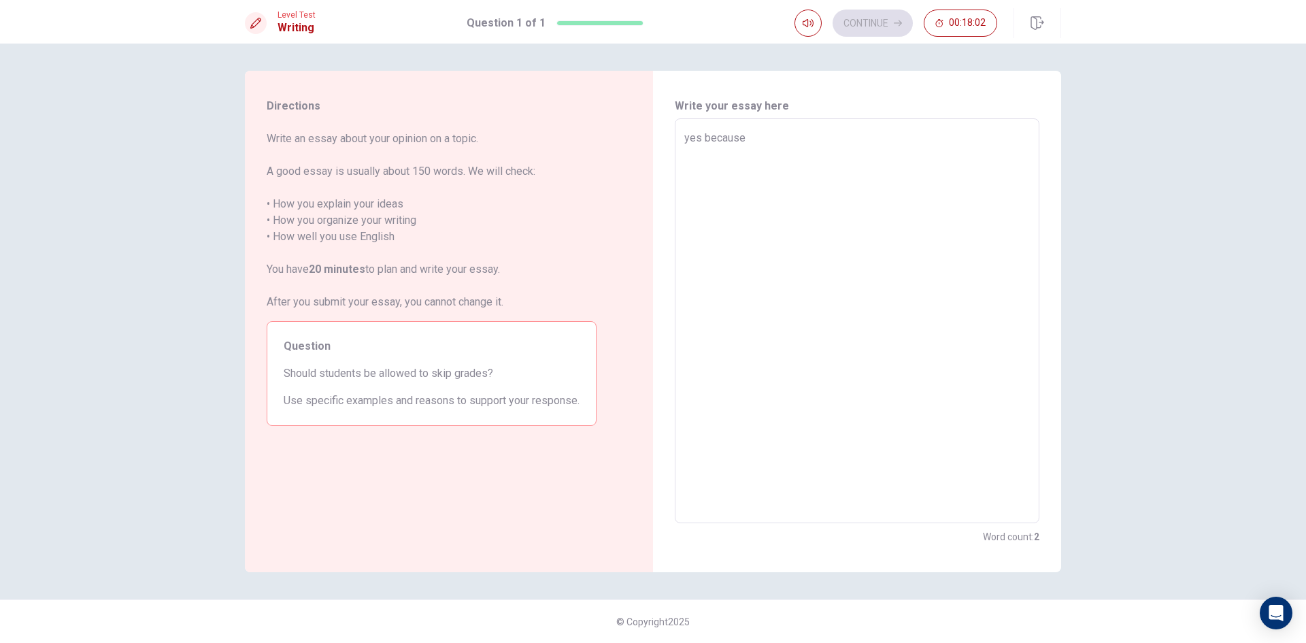
type textarea "yes because"
type textarea "x"
type textarea "yes because w"
type textarea "x"
type textarea "yes because we"
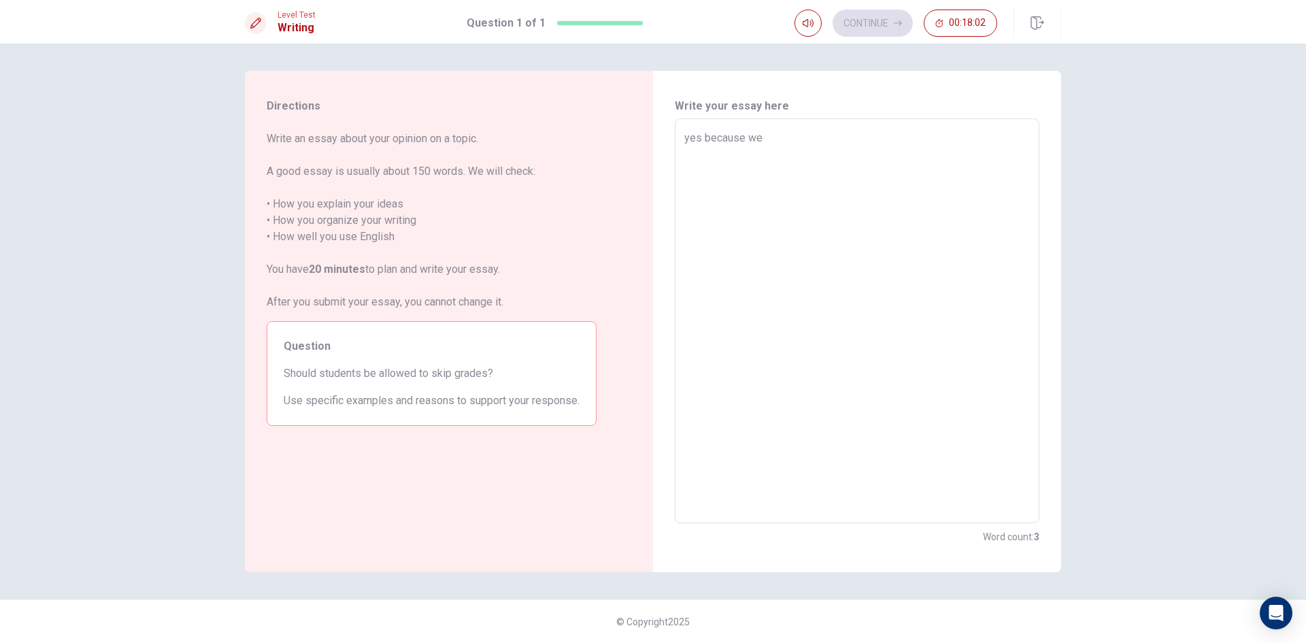
type textarea "x"
type textarea "yes because we"
type textarea "x"
type textarea "yes because we w"
type textarea "x"
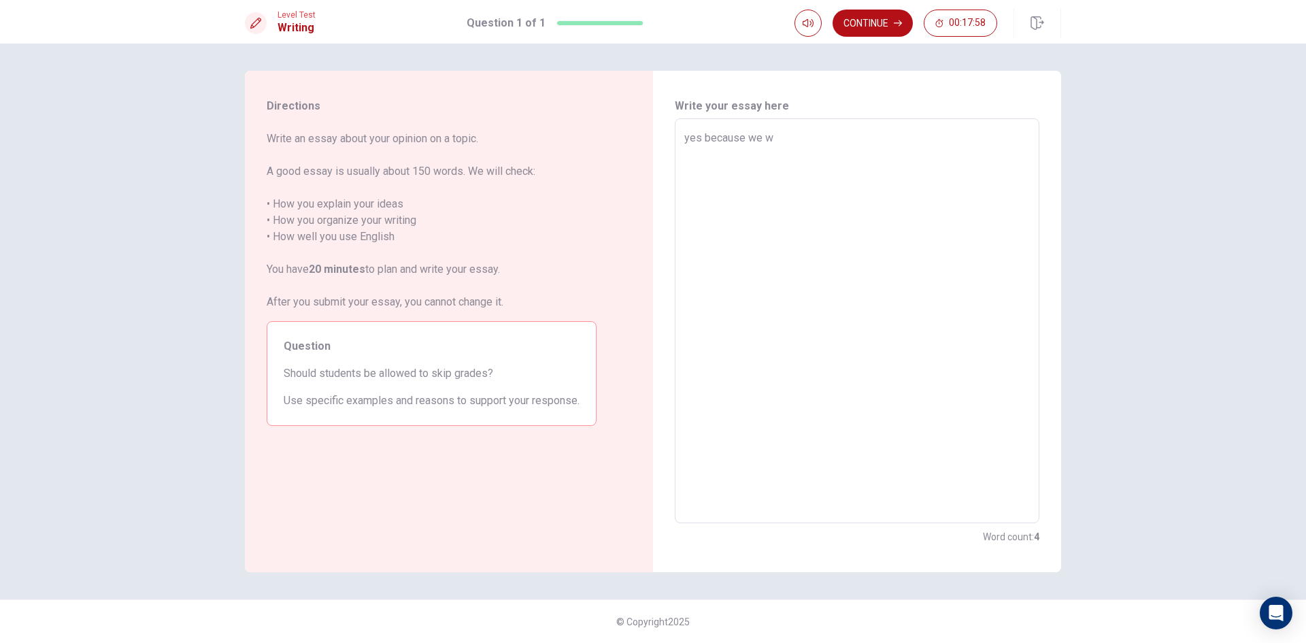
type textarea "yes because we wi"
type textarea "x"
type textarea "yes because we wil"
type textarea "x"
type textarea "yes because we will"
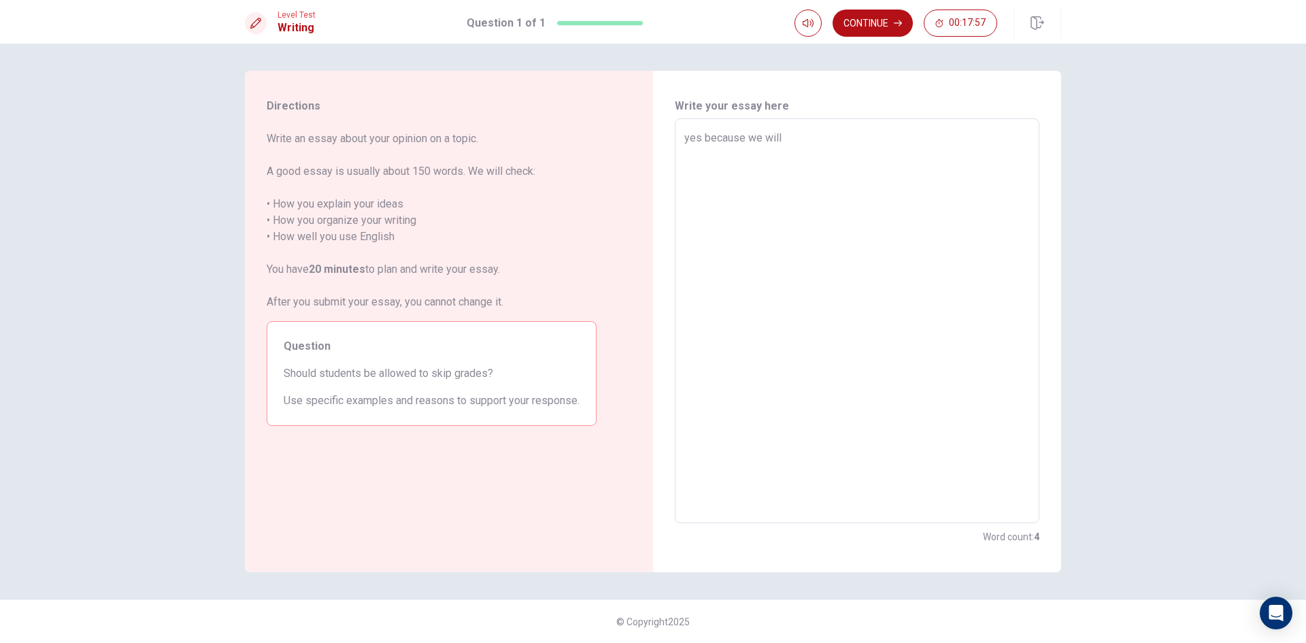
type textarea "x"
type textarea "yes because we will"
type textarea "x"
type textarea "yes because we will"
type textarea "x"
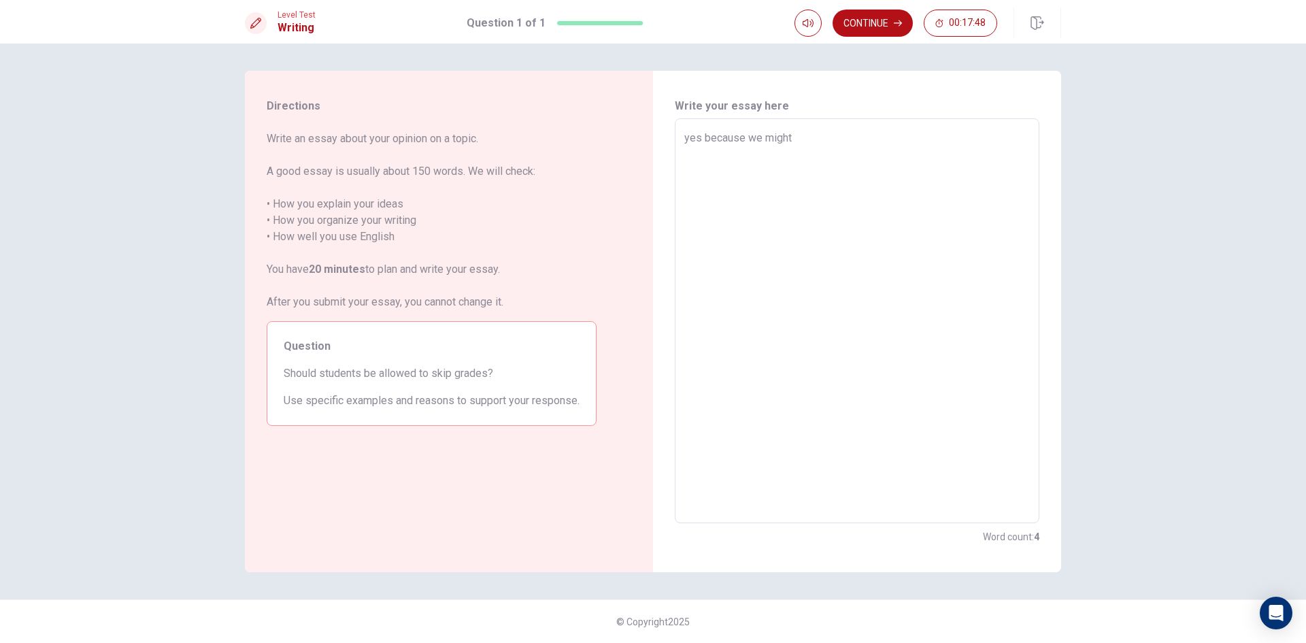
click at [744, 139] on textarea "yes because we might" at bounding box center [856, 321] width 345 height 382
click at [750, 161] on textarea "yes we might" at bounding box center [856, 321] width 345 height 382
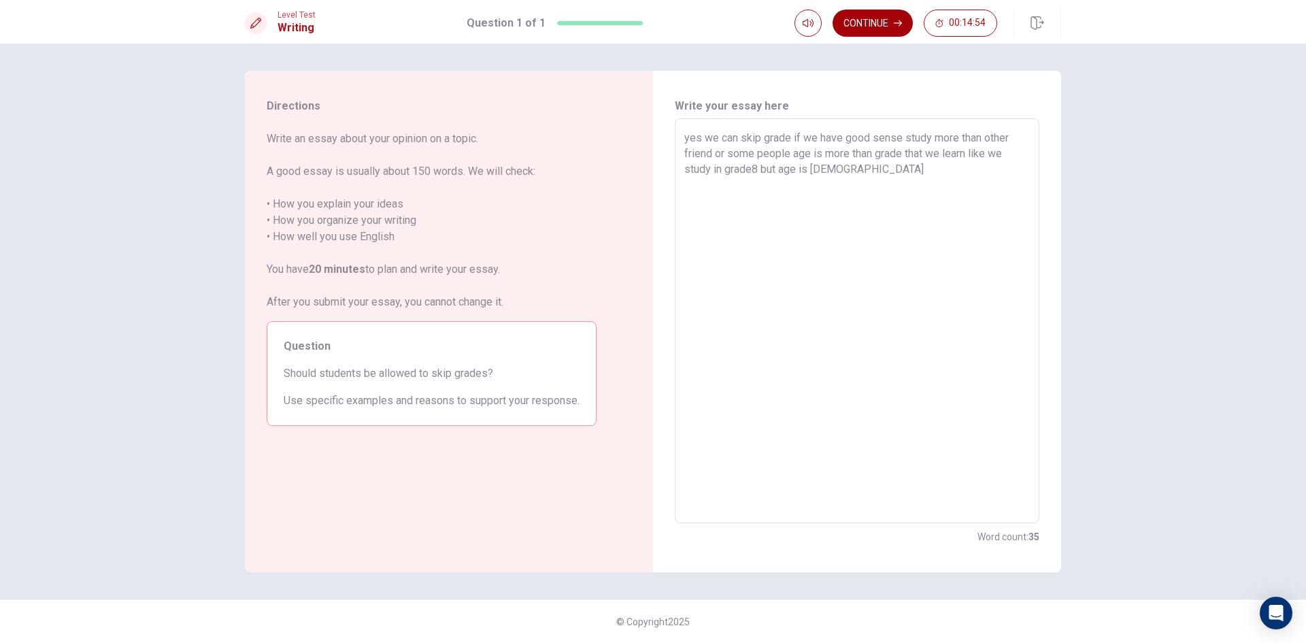
click at [865, 16] on button "Continue" at bounding box center [872, 23] width 80 height 27
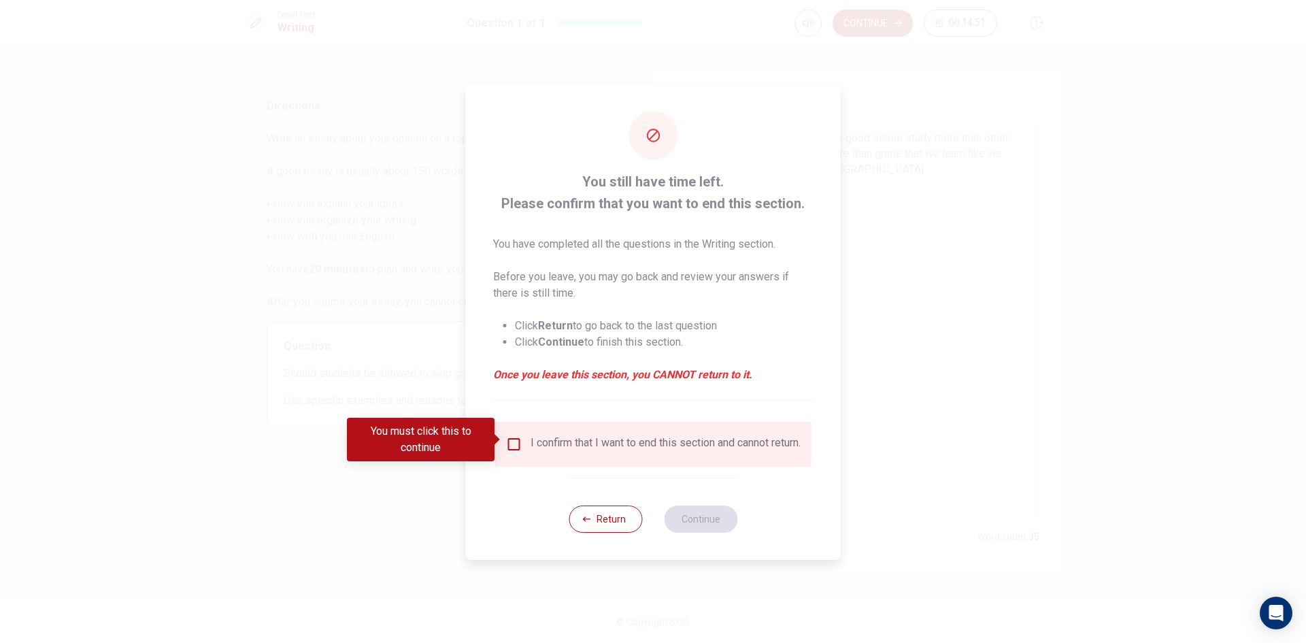
click at [516, 436] on input "You must click this to continue" at bounding box center [514, 444] width 16 height 16
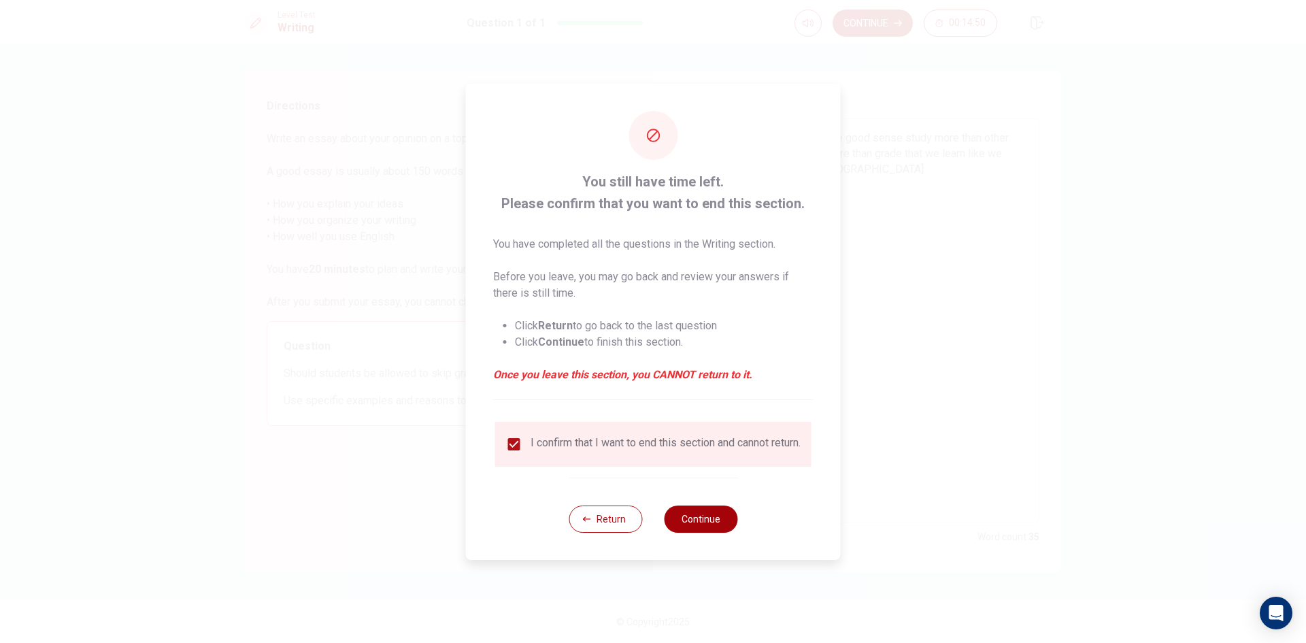
click at [698, 518] on button "Continue" at bounding box center [700, 518] width 73 height 27
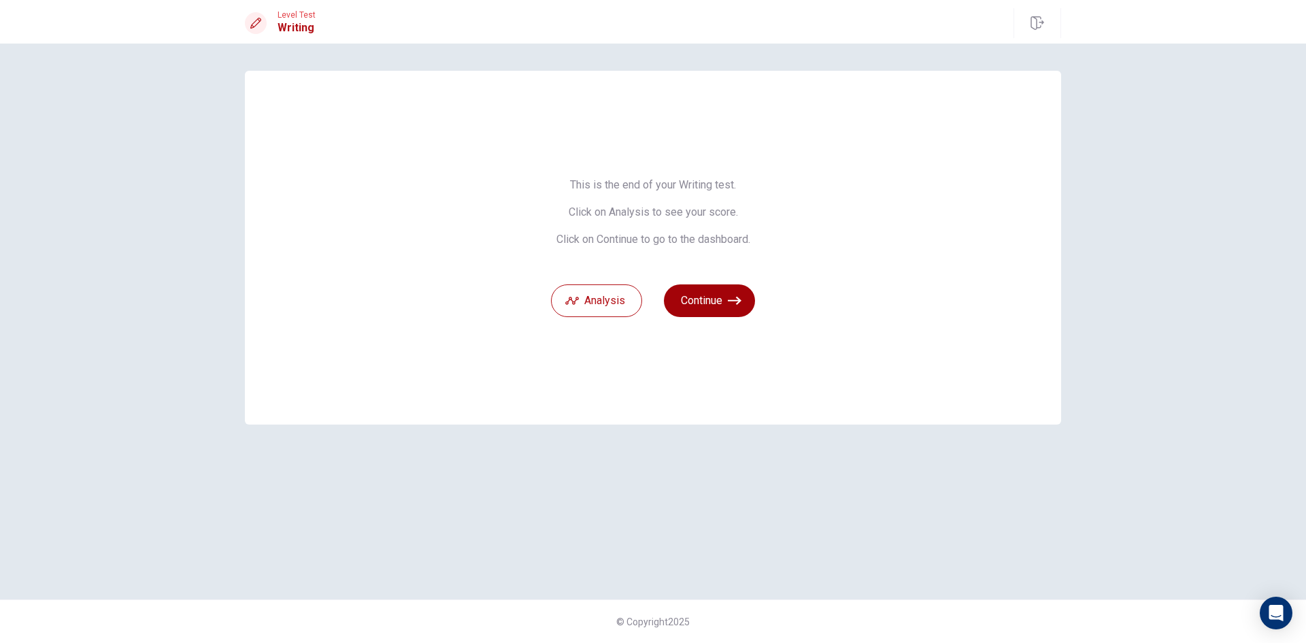
click at [720, 296] on button "Continue" at bounding box center [709, 300] width 91 height 33
